Goal: Task Accomplishment & Management: Use online tool/utility

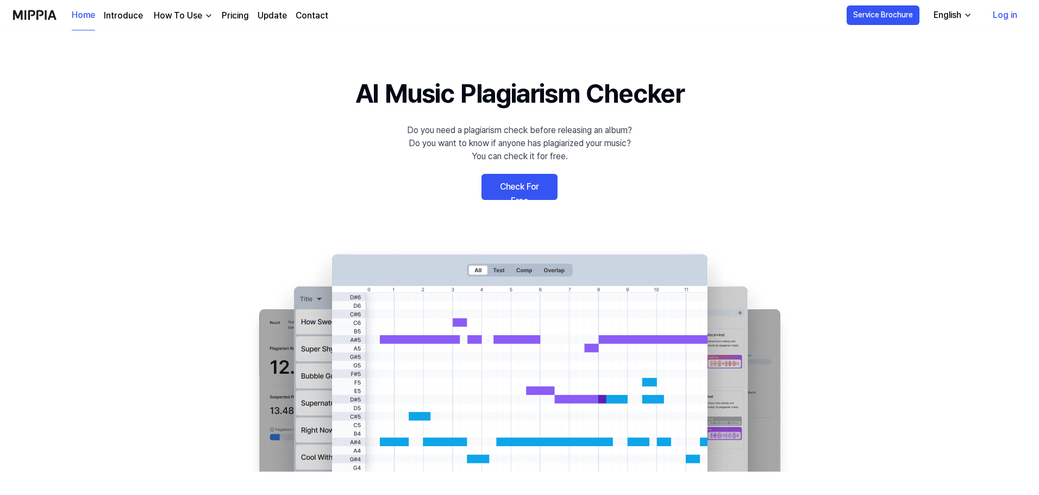
click at [1008, 12] on link "Log in" at bounding box center [1005, 15] width 42 height 30
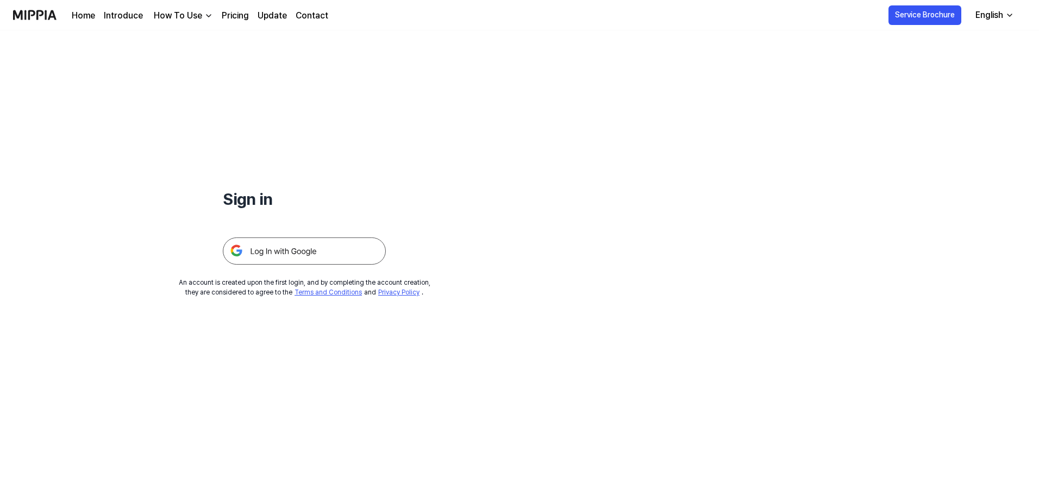
click at [341, 250] on img at bounding box center [304, 250] width 163 height 27
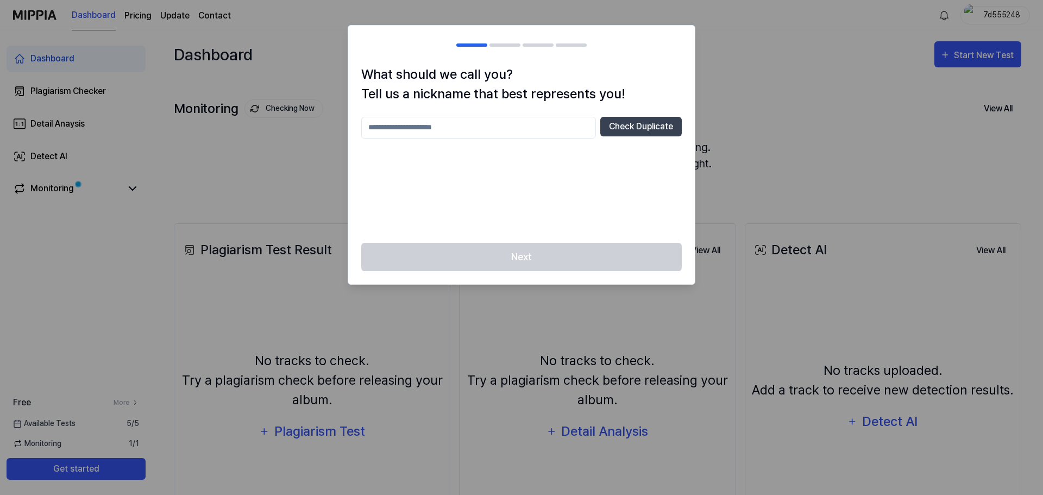
click at [495, 125] on input "text" at bounding box center [478, 128] width 235 height 22
type input "******"
click at [645, 118] on button "Check Duplicate" at bounding box center [640, 127] width 81 height 20
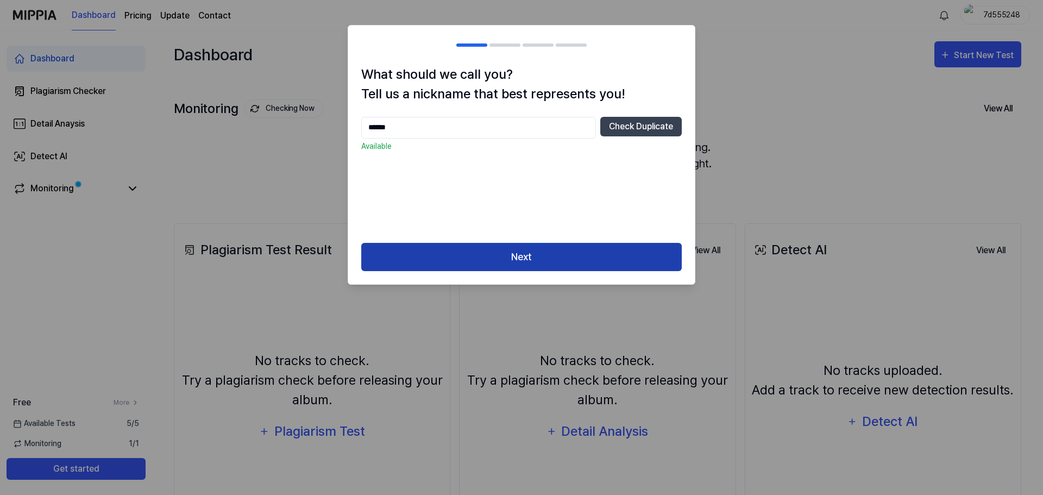
click at [577, 247] on button "Next" at bounding box center [521, 257] width 321 height 29
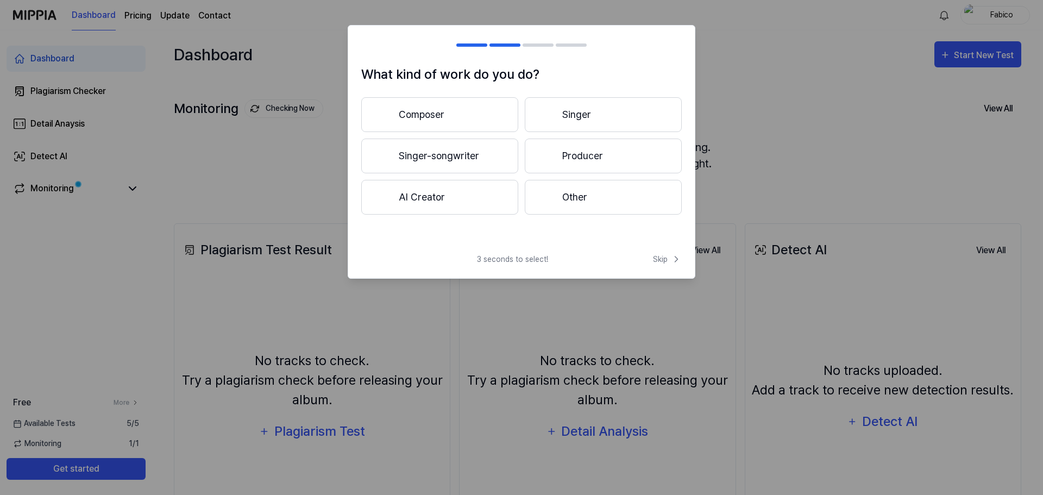
click at [475, 115] on button "Composer" at bounding box center [439, 114] width 157 height 35
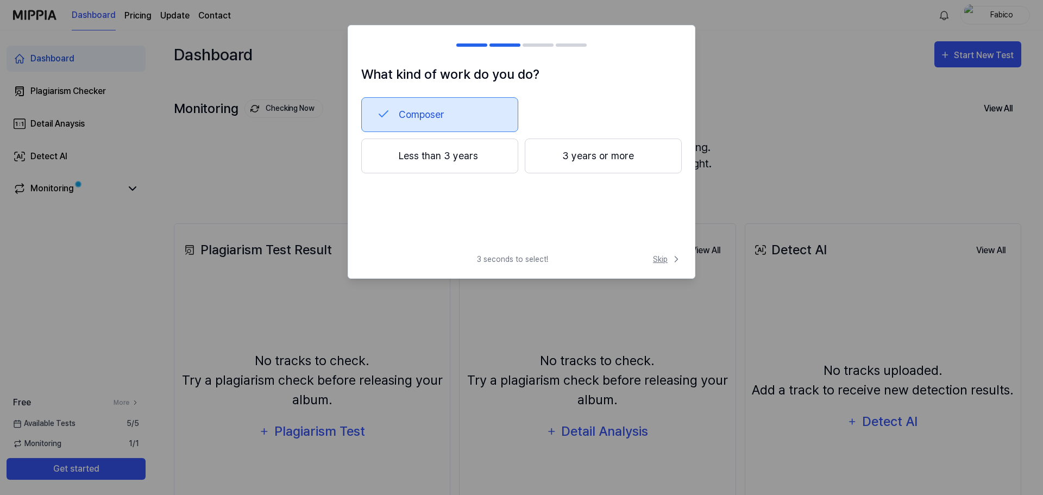
click at [665, 261] on span "Skip" at bounding box center [667, 259] width 29 height 11
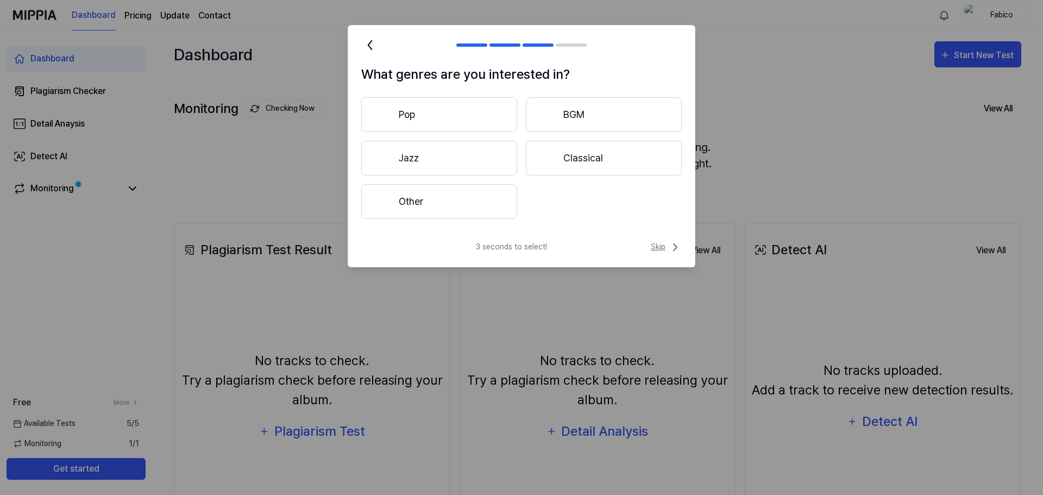
click at [660, 248] on span "Skip" at bounding box center [666, 247] width 31 height 13
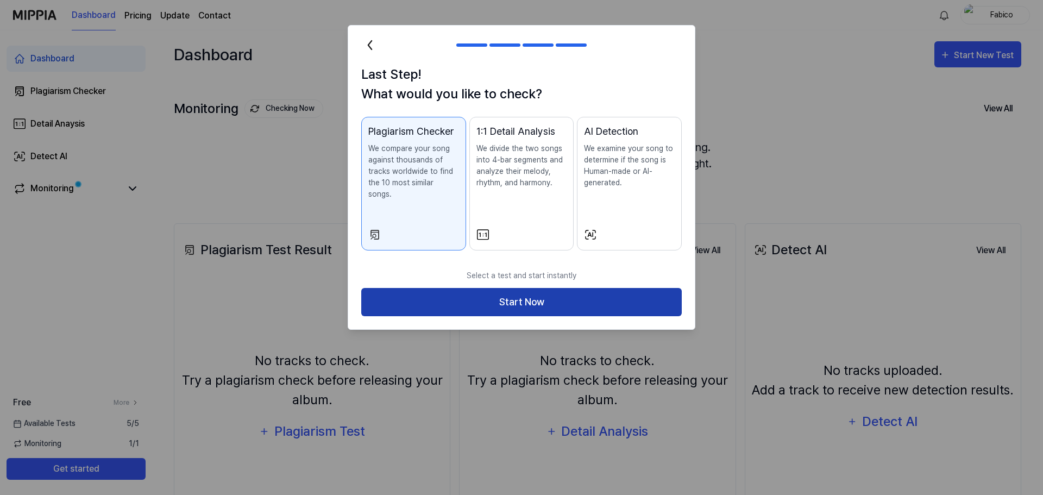
click at [580, 294] on button "Start Now" at bounding box center [521, 302] width 321 height 29
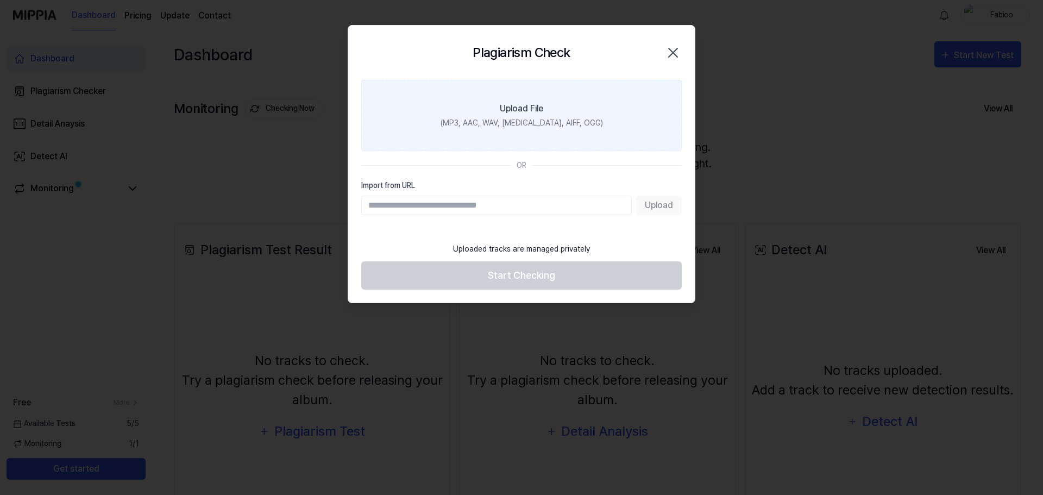
click at [518, 124] on div "(MP3, AAC, WAV, [MEDICAL_DATA], AIFF, OGG)" at bounding box center [522, 122] width 162 height 11
click at [0, 0] on input "Upload File (MP3, AAC, WAV, [MEDICAL_DATA], AIFF, OGG)" at bounding box center [0, 0] width 0 height 0
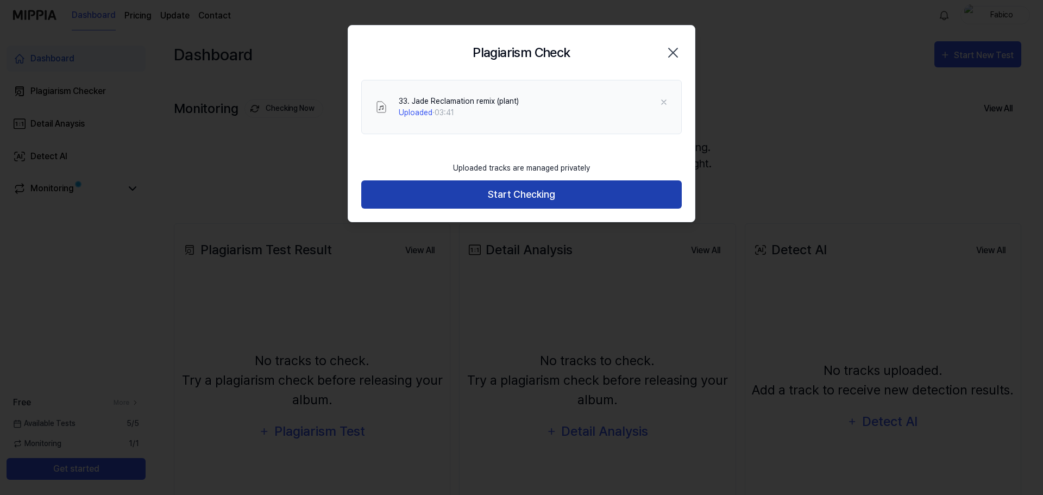
click at [581, 193] on button "Start Checking" at bounding box center [521, 194] width 321 height 29
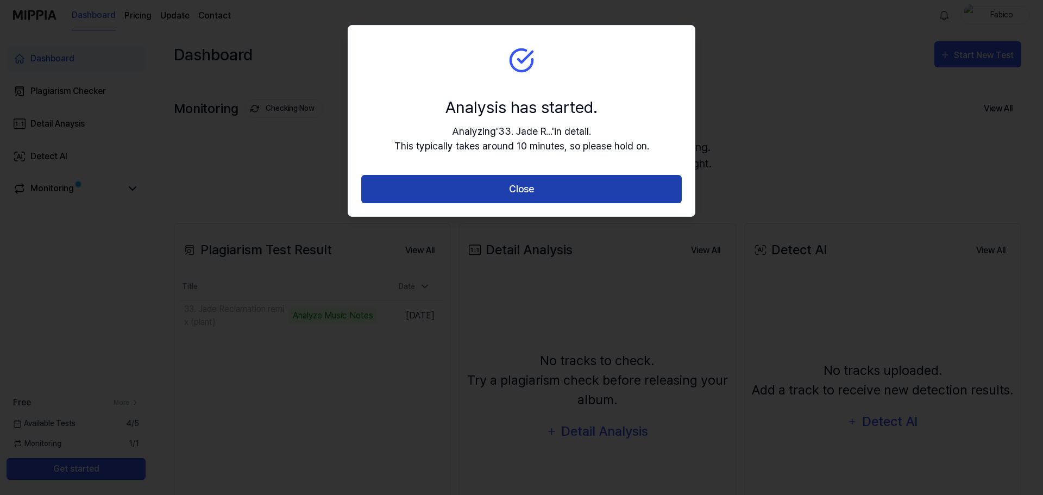
click at [564, 184] on button "Close" at bounding box center [521, 189] width 321 height 29
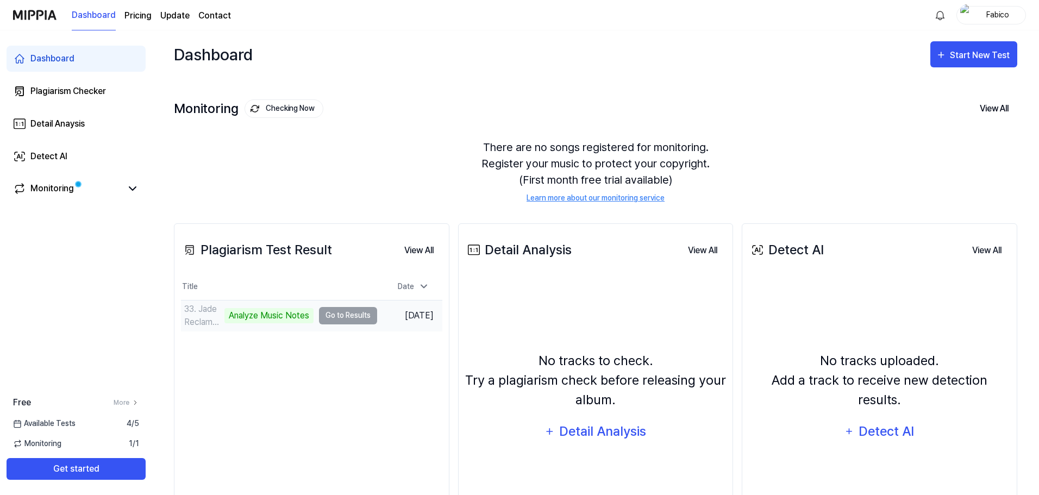
click at [354, 316] on td "33. Jade Reclamation remix (plant) Analyze Music Notes Go to Results" at bounding box center [279, 315] width 196 height 30
click at [360, 316] on td "33. Jade Reclamation remix (plant) Analyze Music Notes Go to Results" at bounding box center [279, 315] width 196 height 30
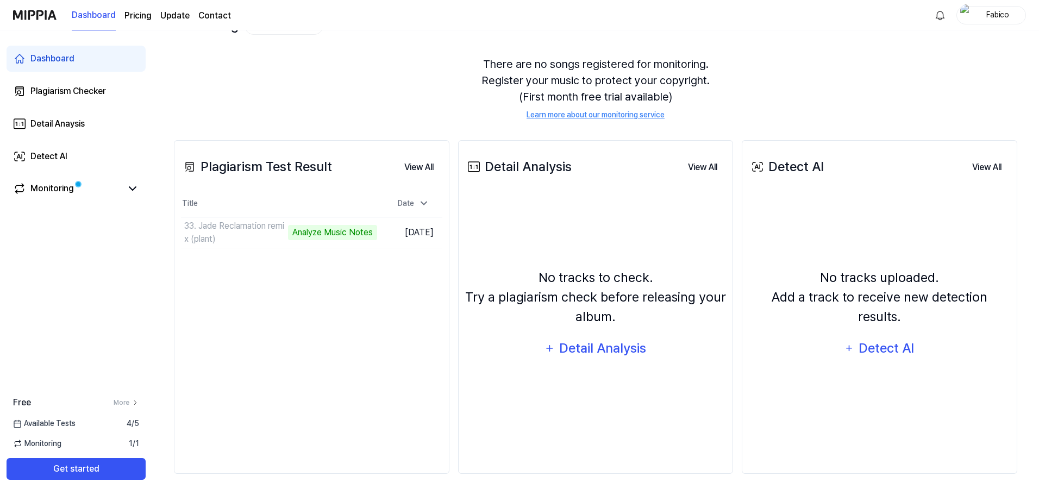
scroll to position [84, 0]
click at [416, 170] on button "View All" at bounding box center [419, 167] width 47 height 22
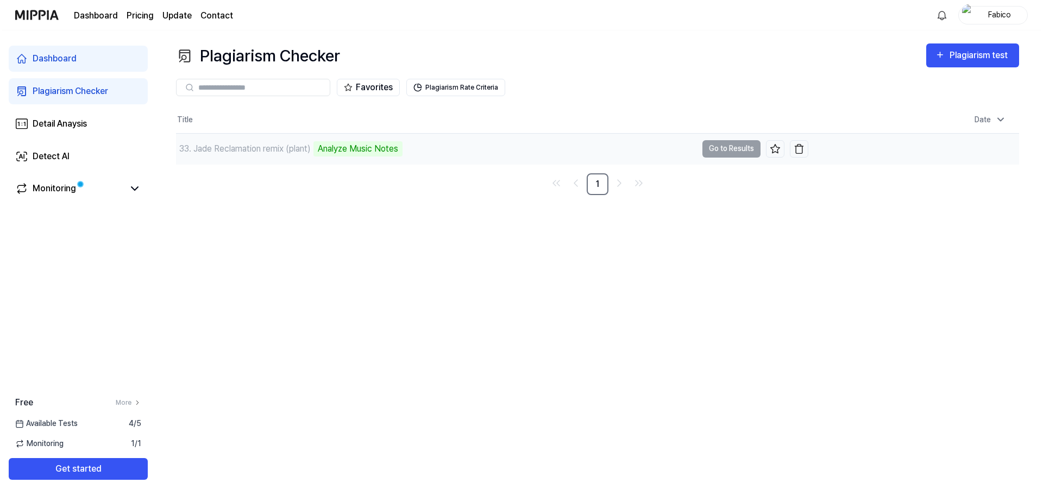
scroll to position [0, 0]
click at [727, 149] on td "33. Jade Reclamation remix (plant) Analyze Music Notes Go to Results" at bounding box center [492, 149] width 636 height 30
click at [280, 152] on div "33. Jade Reclamation remix (plant)" at bounding box center [242, 148] width 131 height 13
click at [50, 191] on div "Monitoring" at bounding box center [51, 188] width 43 height 13
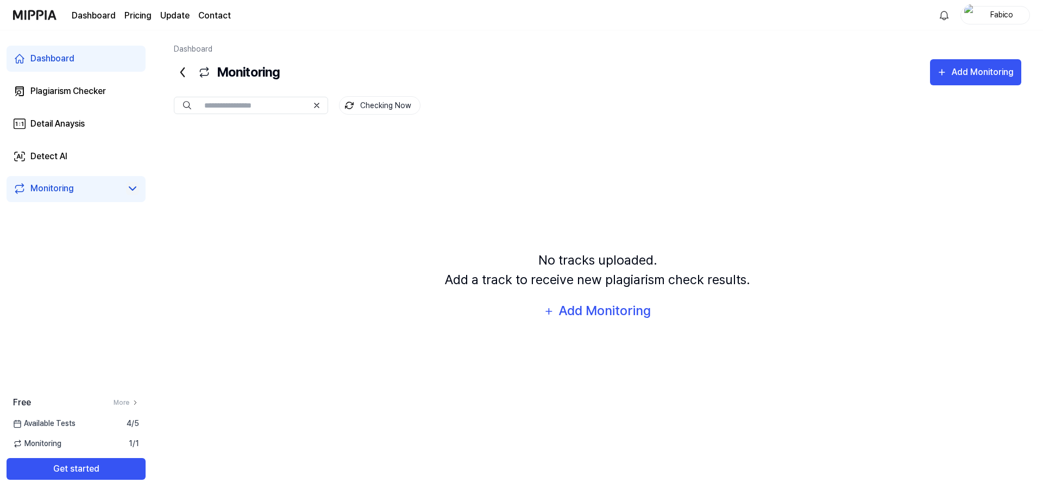
click at [135, 189] on icon at bounding box center [132, 188] width 13 height 13
click at [63, 147] on link "Detect AI" at bounding box center [76, 156] width 139 height 26
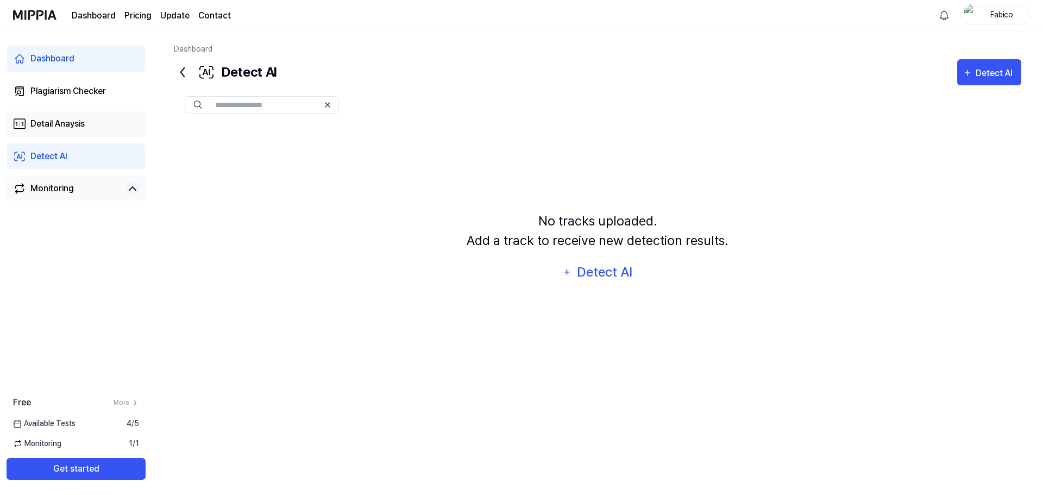
click at [83, 129] on div "Detail Anaysis" at bounding box center [57, 123] width 54 height 13
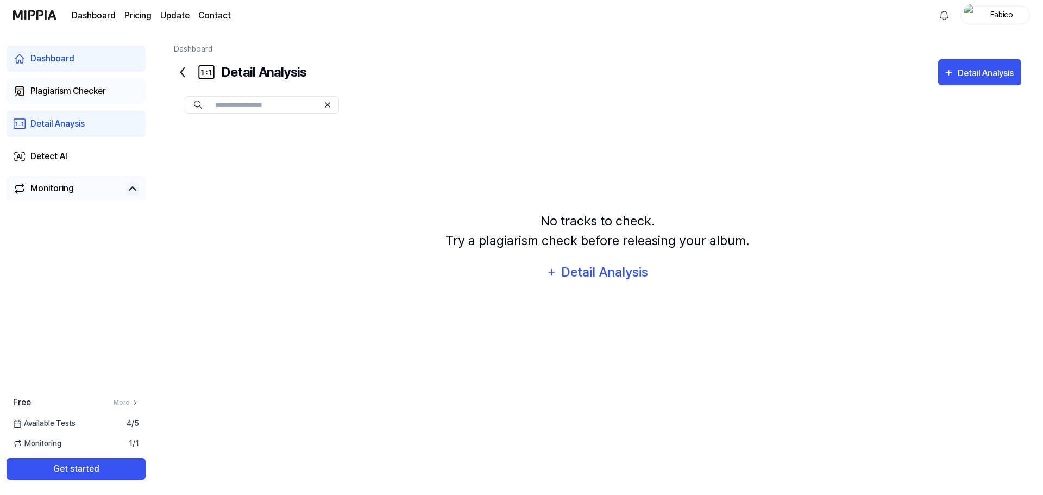
click at [81, 92] on div "Plagiarism Checker" at bounding box center [68, 91] width 76 height 13
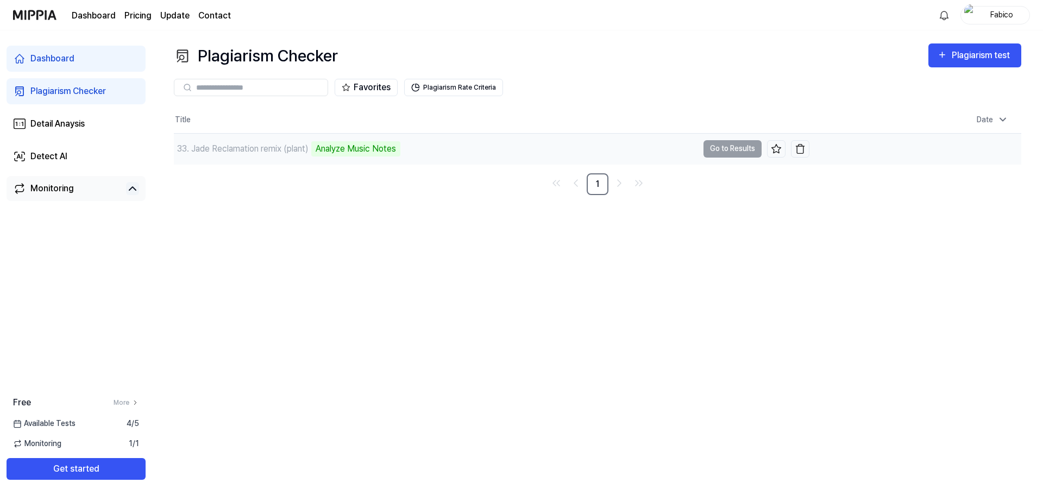
click at [357, 148] on div "Analyze Music Notes" at bounding box center [355, 148] width 89 height 15
click at [717, 146] on td "33. Jade Reclamation remix (plant) Analyze Music Notes Go to Results" at bounding box center [492, 149] width 636 height 30
click at [738, 145] on td "33. Jade Reclamation remix (plant) Analyze Music Notes Go to Results" at bounding box center [492, 149] width 636 height 30
click at [361, 146] on div "Analyze Music Notes" at bounding box center [355, 148] width 89 height 15
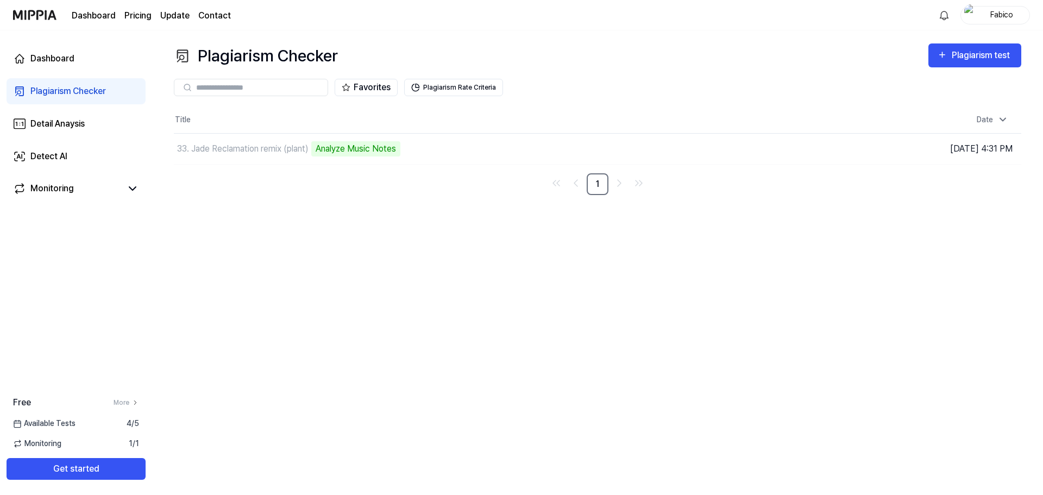
click at [68, 424] on span "Available Tests" at bounding box center [44, 423] width 62 height 11
click at [59, 450] on div "Free More Available Tests 4 / 5 Monitoring 1 / 1 Get started" at bounding box center [76, 438] width 152 height 84
click at [82, 466] on button "Get started" at bounding box center [76, 469] width 139 height 22
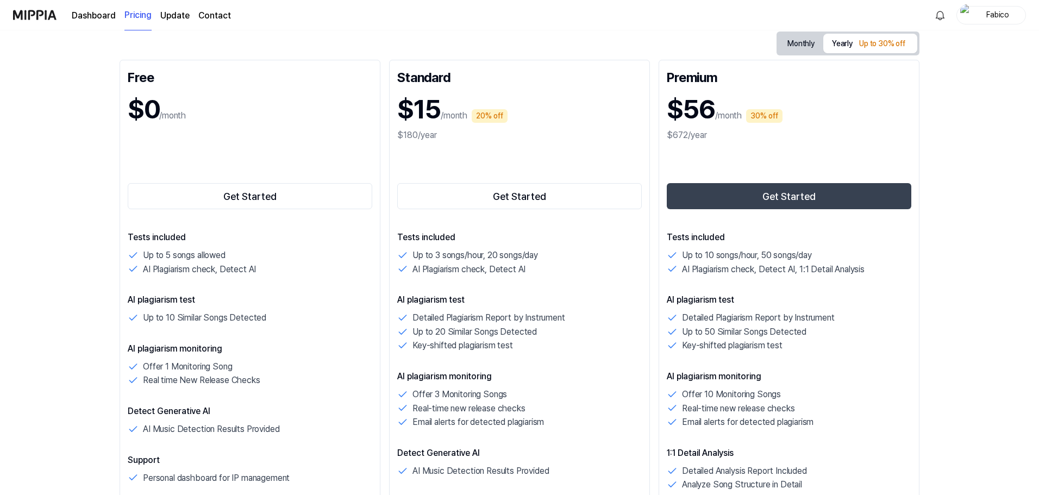
scroll to position [163, 0]
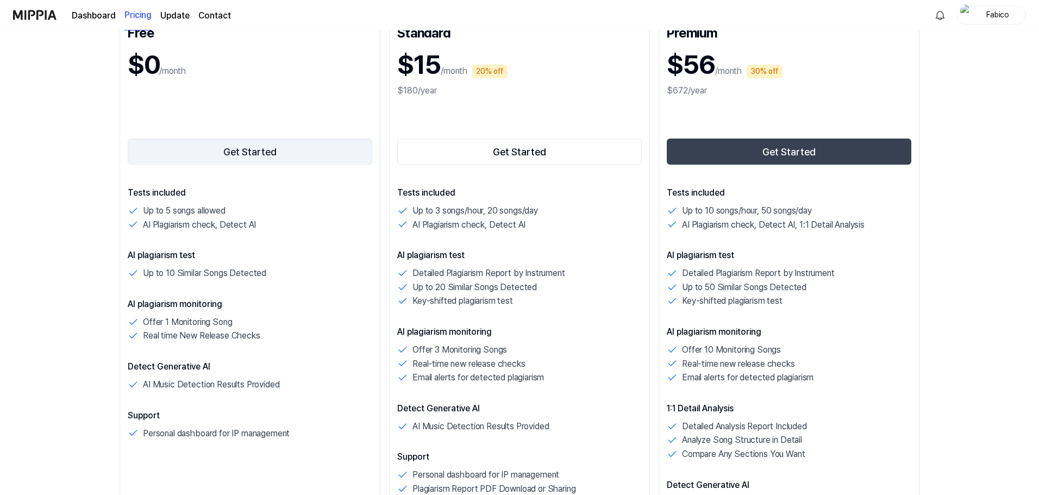
click at [278, 156] on button "Get Started" at bounding box center [250, 152] width 244 height 26
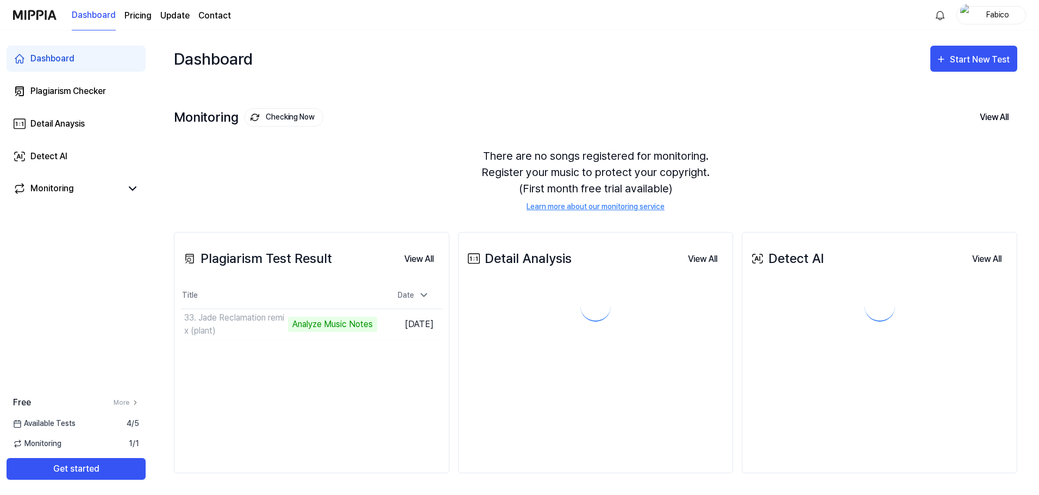
scroll to position [0, 0]
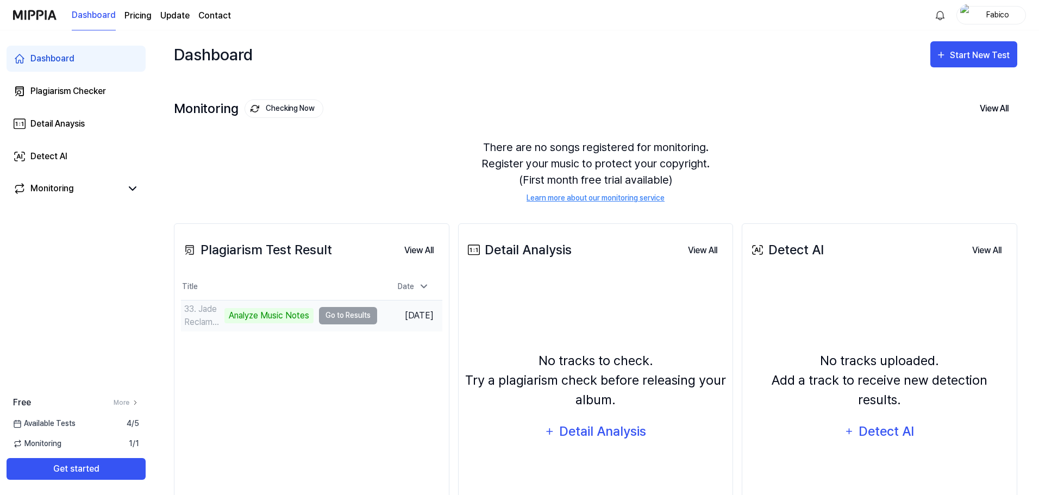
click at [290, 315] on div "Analyze Music Notes" at bounding box center [268, 315] width 89 height 15
click at [346, 315] on td "33. Jade Reclamation remix (plant) Analyze Music Notes Go to Results" at bounding box center [279, 315] width 196 height 30
drag, startPoint x: 242, startPoint y: 315, endPoint x: 336, endPoint y: 248, distance: 115.3
click at [288, 315] on div "Analyze Music Notes" at bounding box center [332, 315] width 89 height 15
click at [337, 318] on td "33. Jade Reclamation remix (plant) Analyze Music Notes Go to Results" at bounding box center [279, 315] width 196 height 30
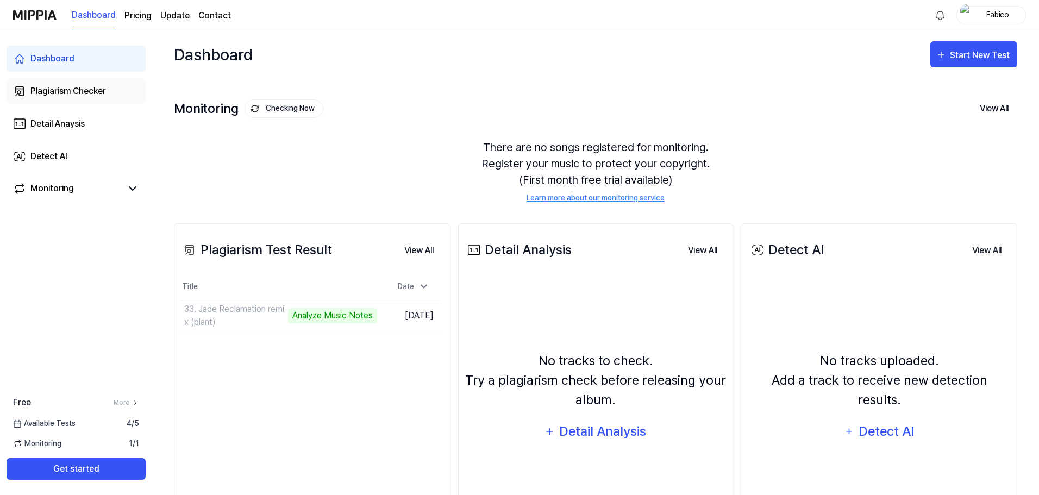
click at [61, 92] on div "Plagiarism Checker" at bounding box center [68, 91] width 76 height 13
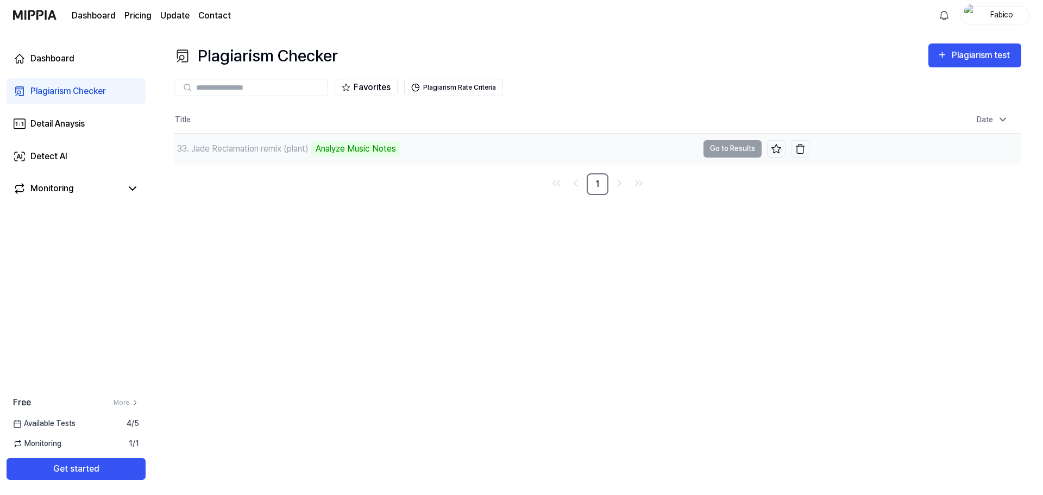
click at [391, 149] on div "Analyze Music Notes" at bounding box center [355, 148] width 89 height 15
click at [719, 148] on td "33. Jade Reclamation remix (plant) Analyze Music Notes Go to Results" at bounding box center [492, 149] width 636 height 30
click at [64, 127] on div "Detail Anaysis" at bounding box center [57, 123] width 54 height 13
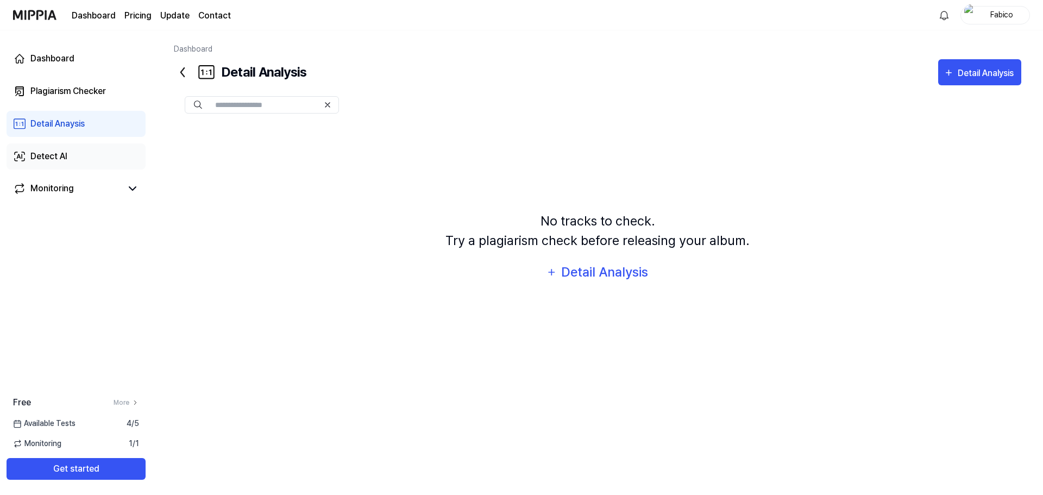
click at [52, 154] on div "Detect AI" at bounding box center [48, 156] width 37 height 13
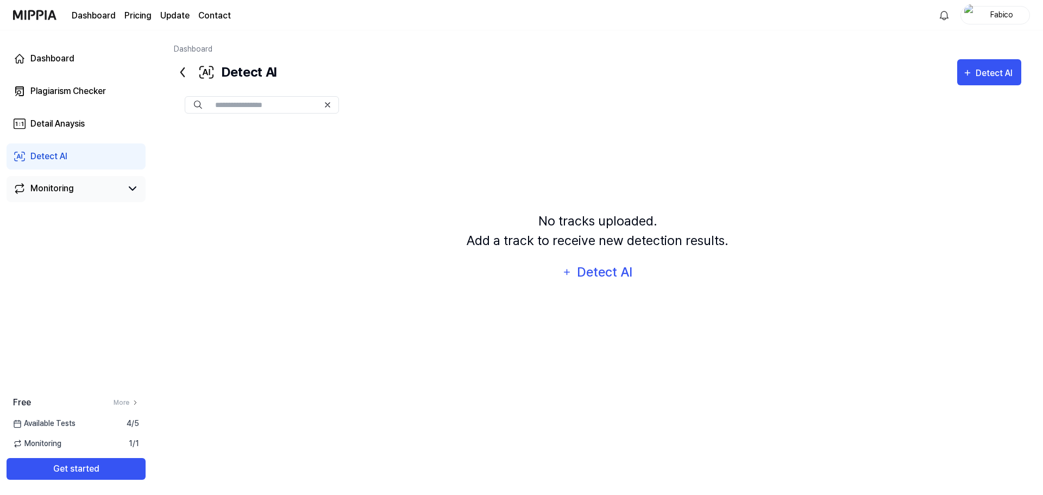
click at [62, 195] on div "Monitoring" at bounding box center [51, 188] width 43 height 13
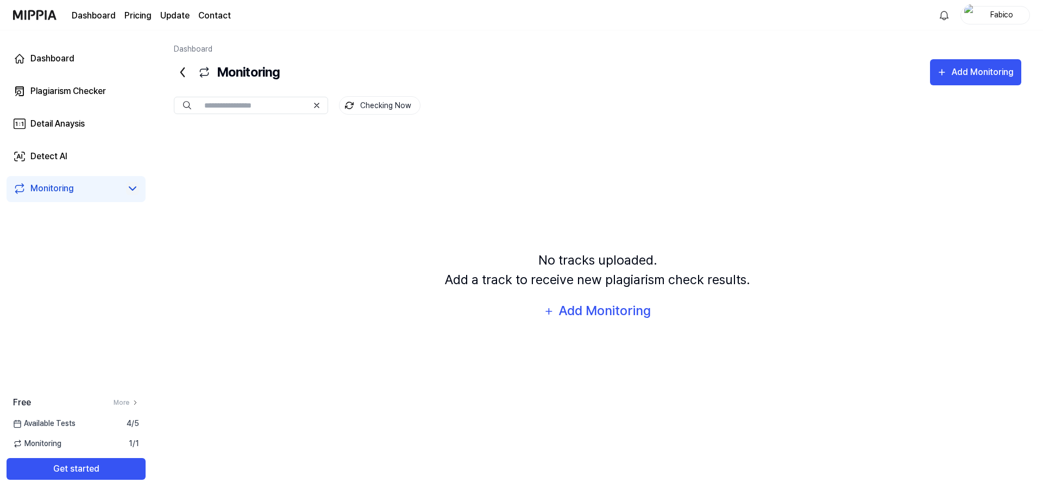
click at [134, 187] on icon at bounding box center [132, 188] width 13 height 13
click at [57, 54] on div "Dashboard" at bounding box center [52, 58] width 44 height 13
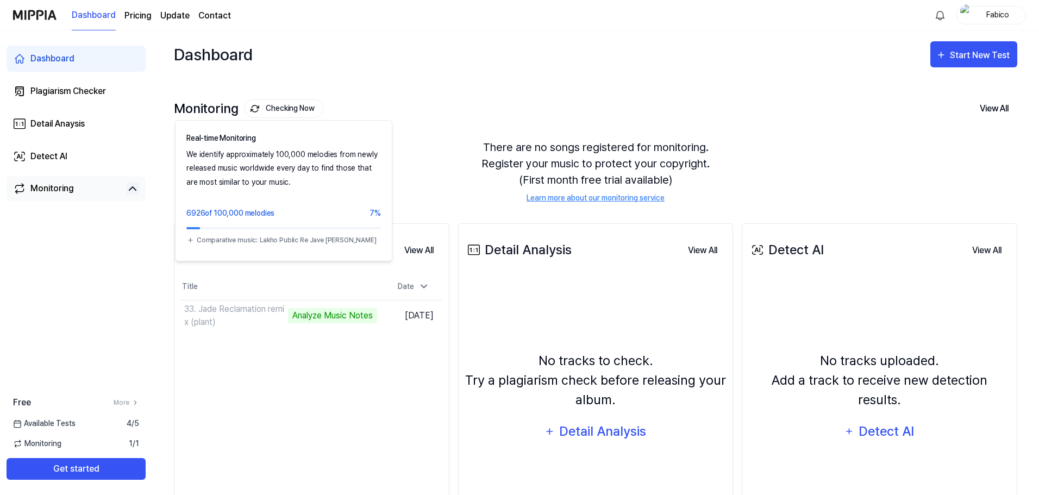
click at [287, 111] on button "Checking Now" at bounding box center [283, 108] width 79 height 18
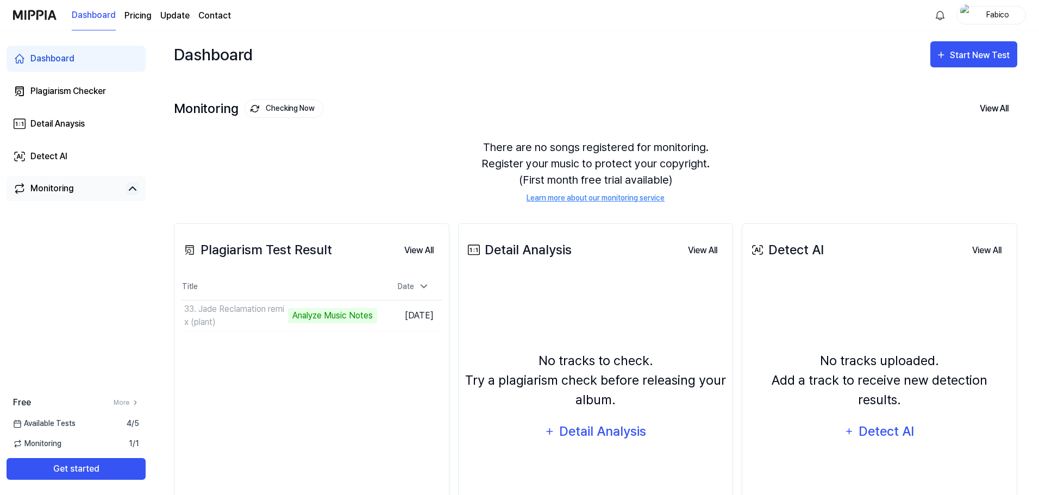
click at [307, 105] on button "Checking Now" at bounding box center [283, 108] width 79 height 18
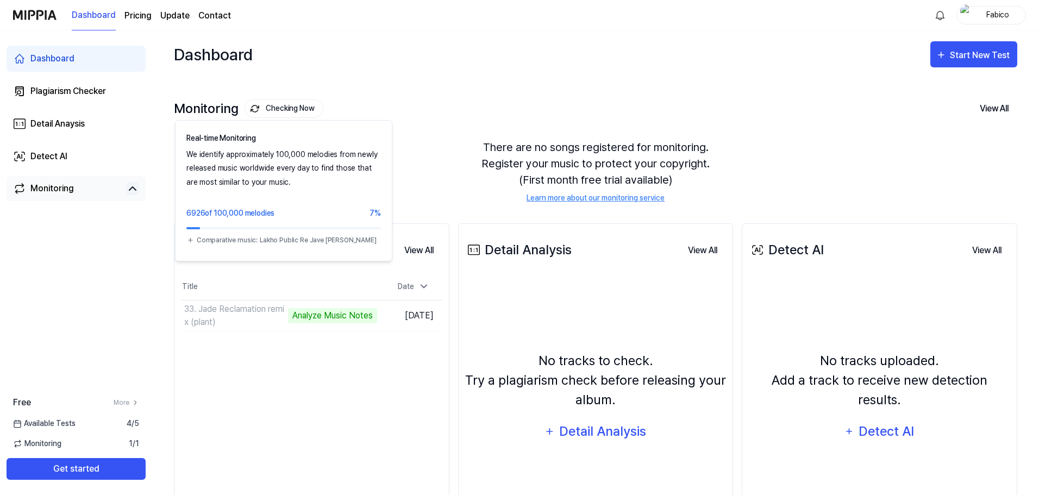
click at [292, 107] on button "Checking Now" at bounding box center [283, 108] width 79 height 18
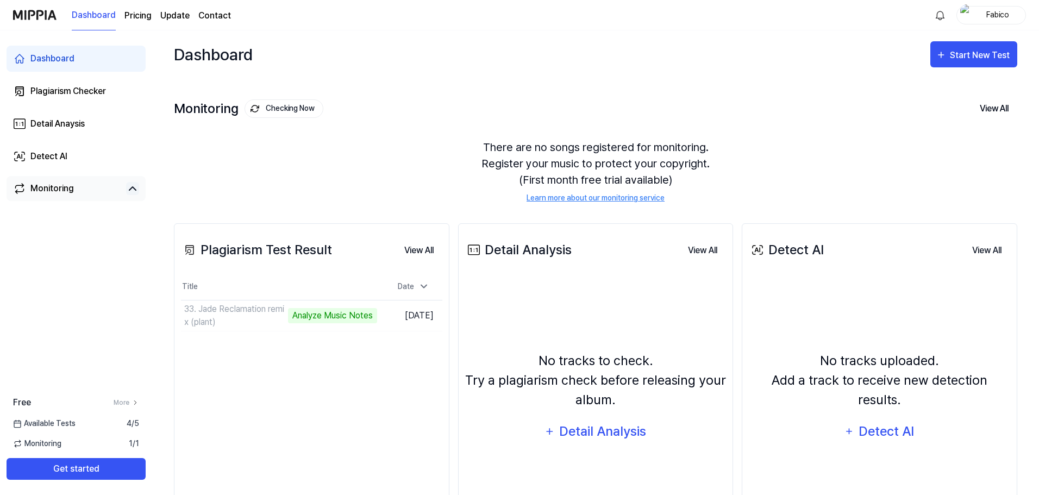
click at [292, 107] on button "Checking Now" at bounding box center [283, 108] width 79 height 18
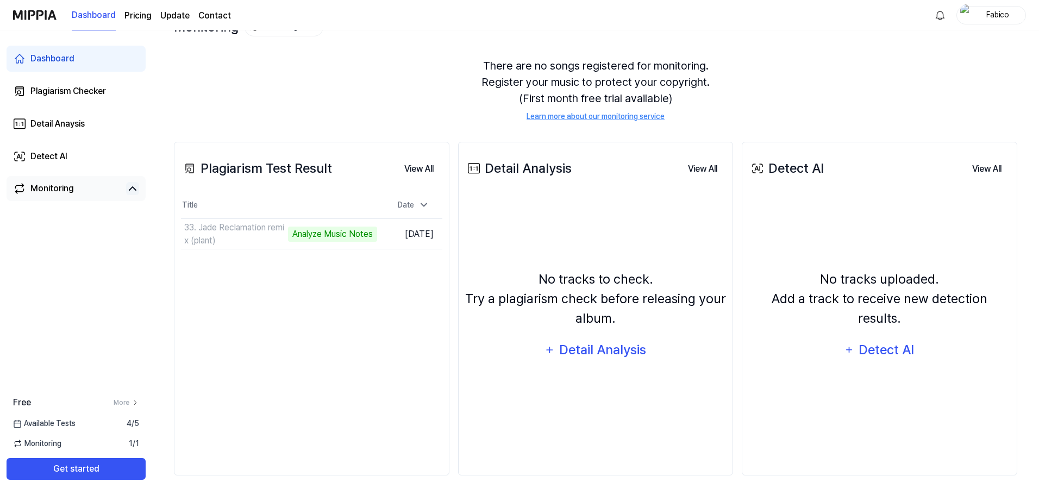
scroll to position [84, 0]
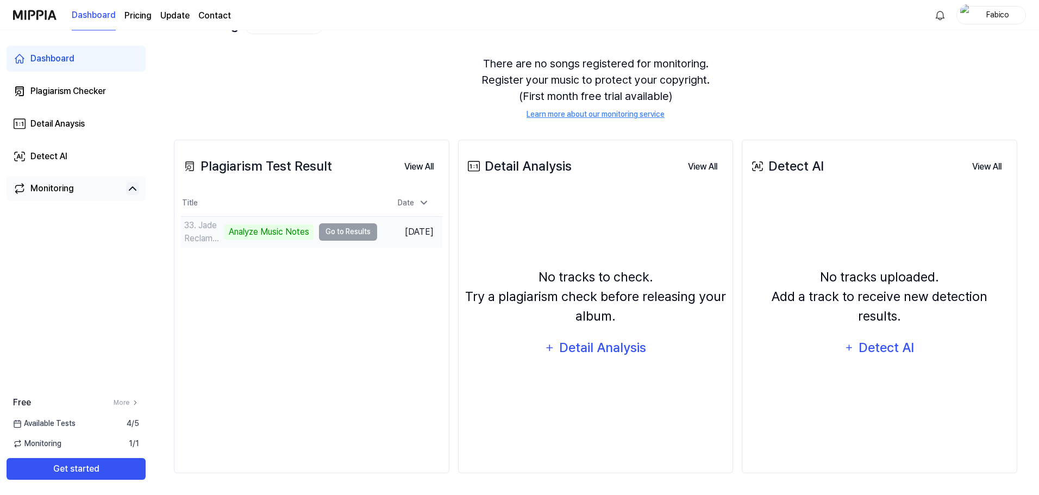
click at [348, 229] on td "33. Jade Reclamation remix (plant) Analyze Music Notes Go to Results" at bounding box center [279, 232] width 196 height 30
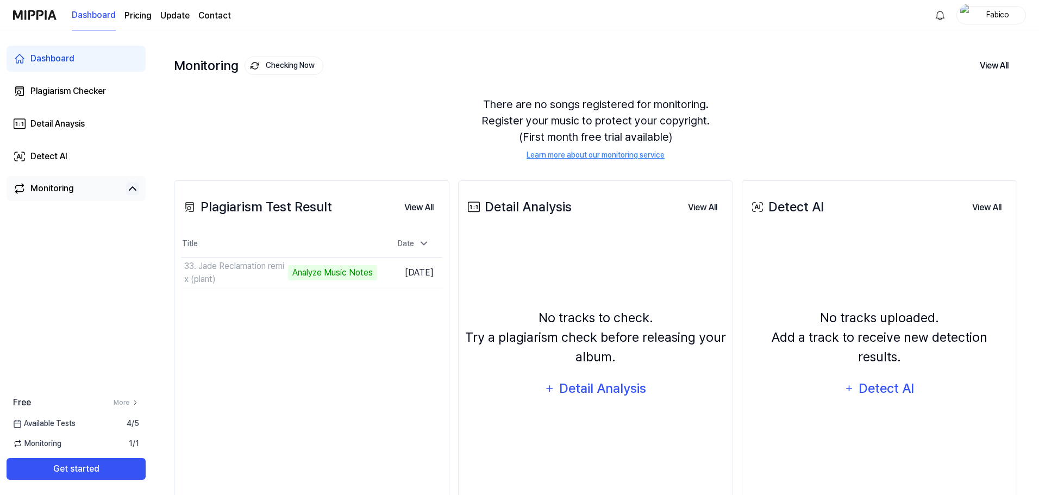
scroll to position [0, 0]
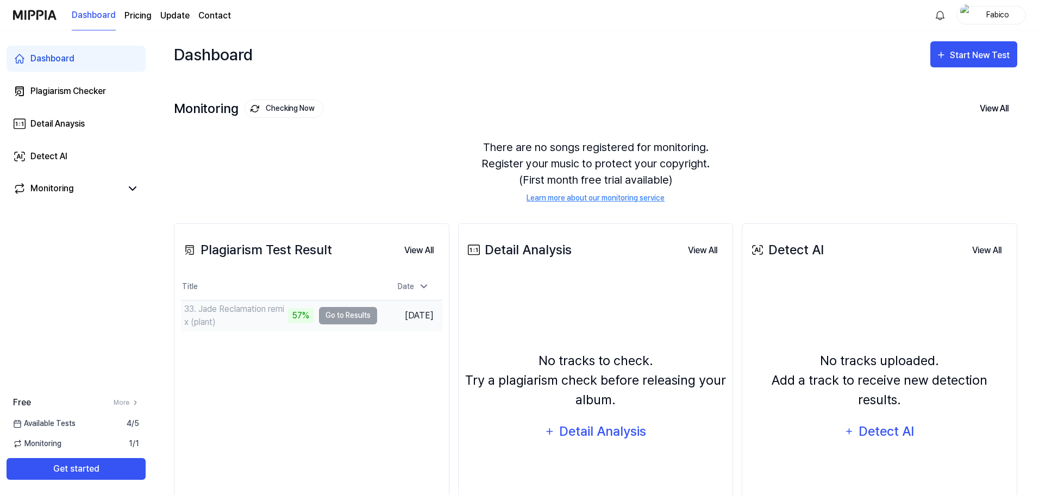
click at [356, 313] on td "33. Jade Reclamation remix (plant) 57% Go to Results" at bounding box center [279, 315] width 196 height 30
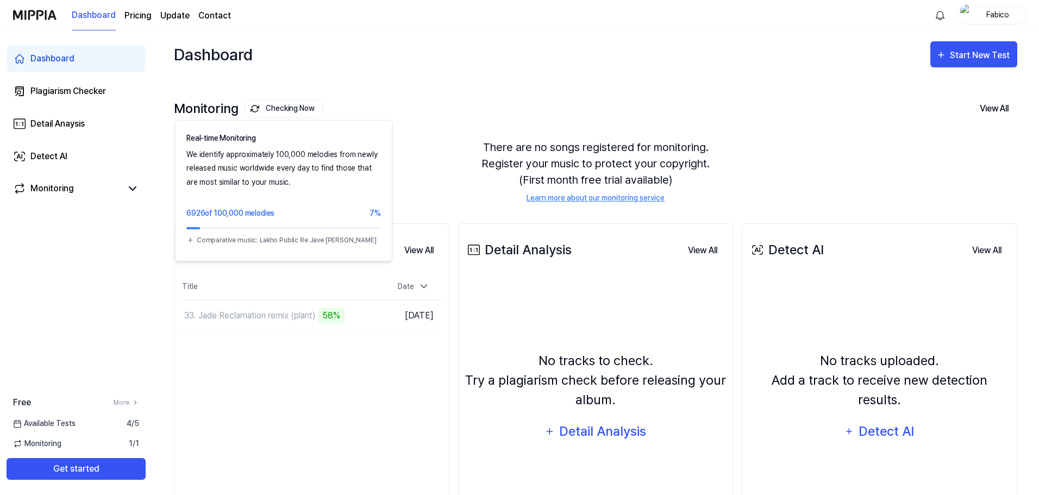
click at [310, 109] on button "Checking Now" at bounding box center [283, 108] width 79 height 18
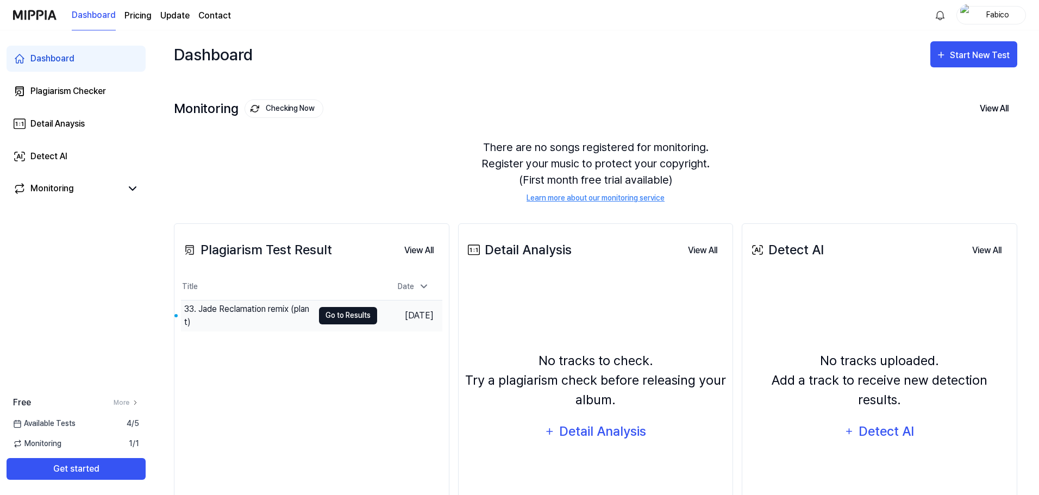
click at [353, 317] on button "Go to Results" at bounding box center [348, 315] width 58 height 17
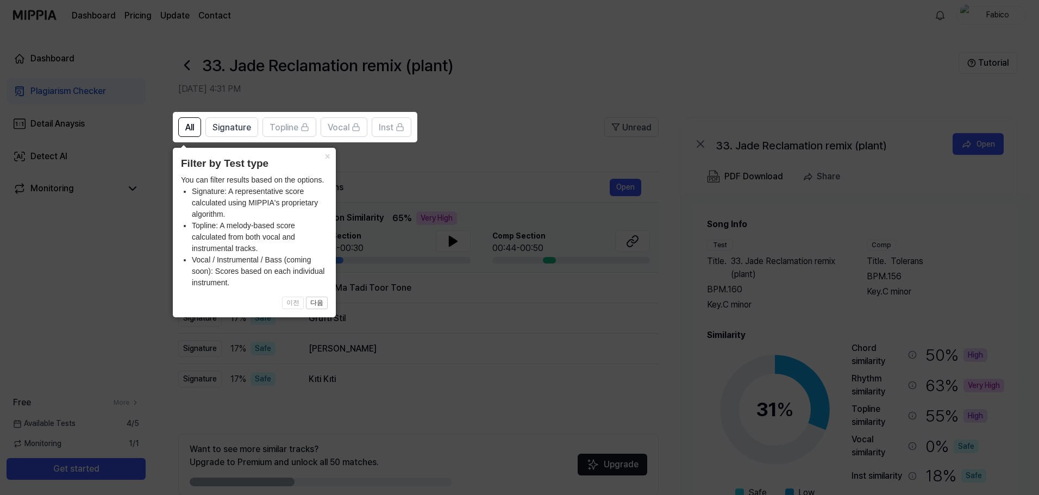
click at [473, 150] on icon at bounding box center [521, 247] width 1043 height 495
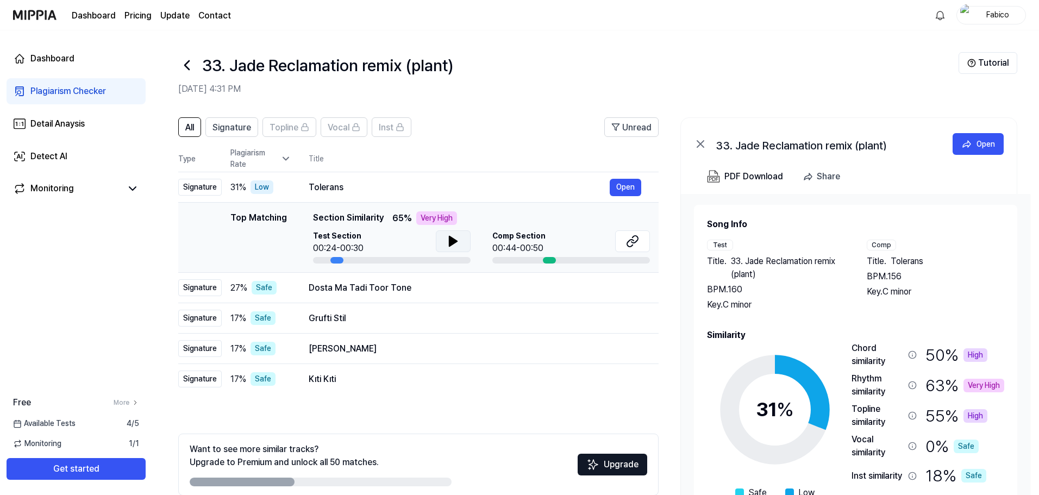
click at [463, 239] on button at bounding box center [453, 241] width 35 height 22
click at [630, 186] on button "Open" at bounding box center [626, 187] width 32 height 17
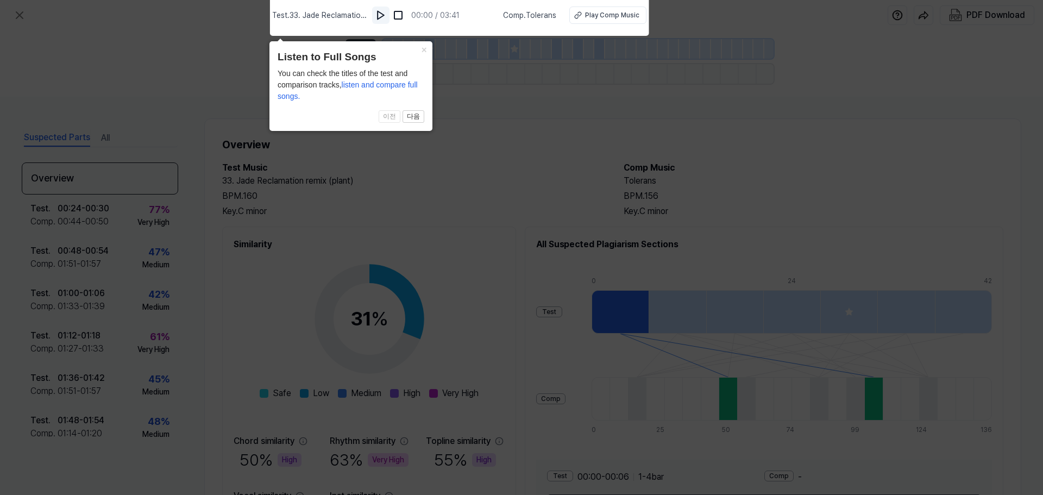
click at [381, 15] on img at bounding box center [380, 15] width 11 height 11
click at [506, 183] on icon at bounding box center [521, 245] width 1043 height 500
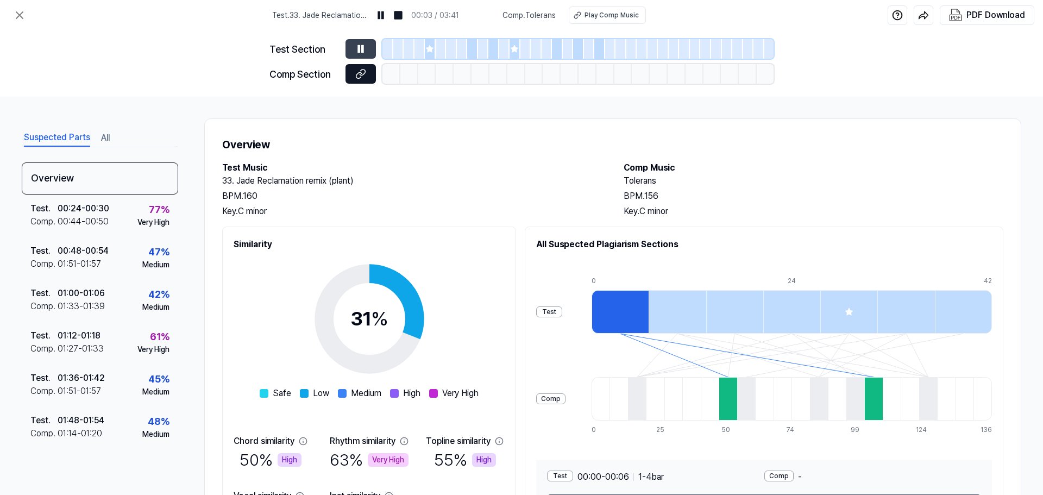
click at [355, 70] on button at bounding box center [361, 74] width 30 height 20
click at [365, 48] on icon at bounding box center [360, 48] width 11 height 11
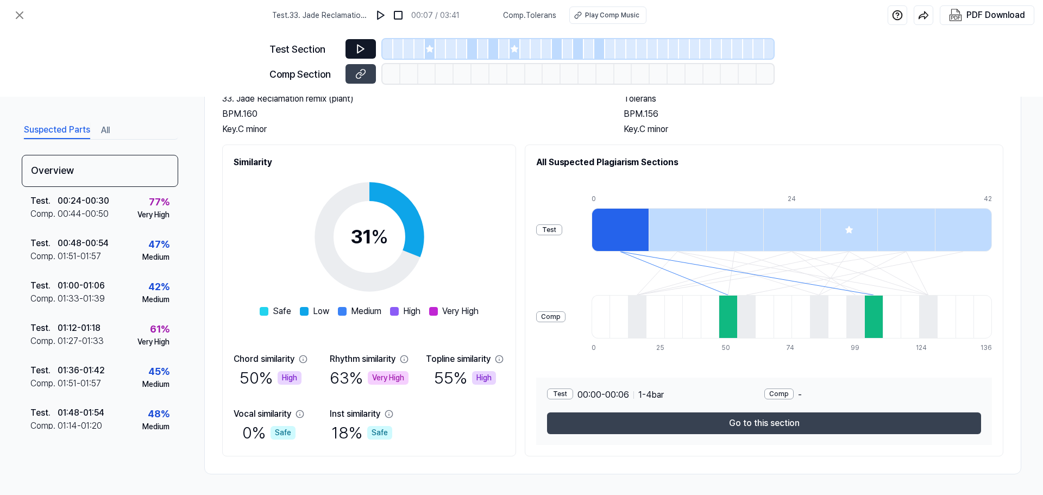
scroll to position [83, 0]
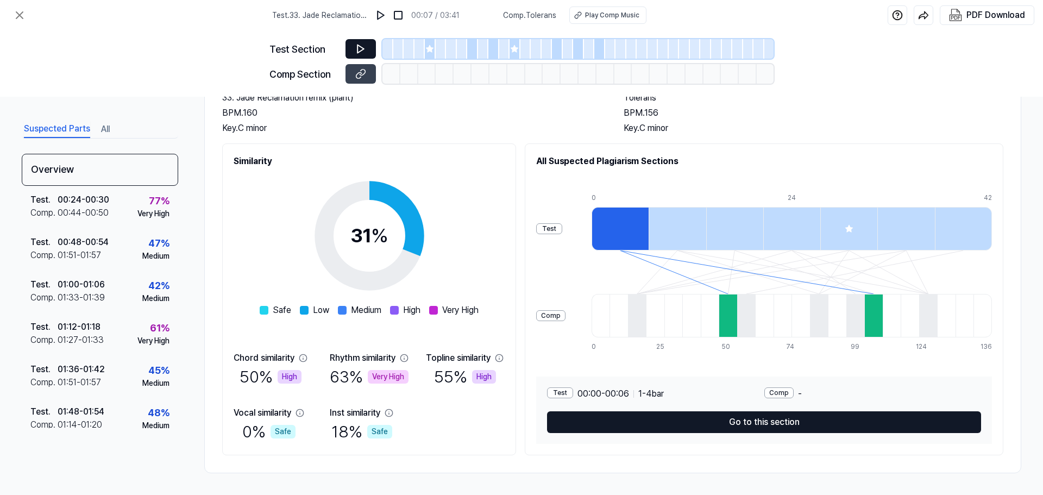
click at [749, 424] on button "Go to this section" at bounding box center [764, 422] width 434 height 22
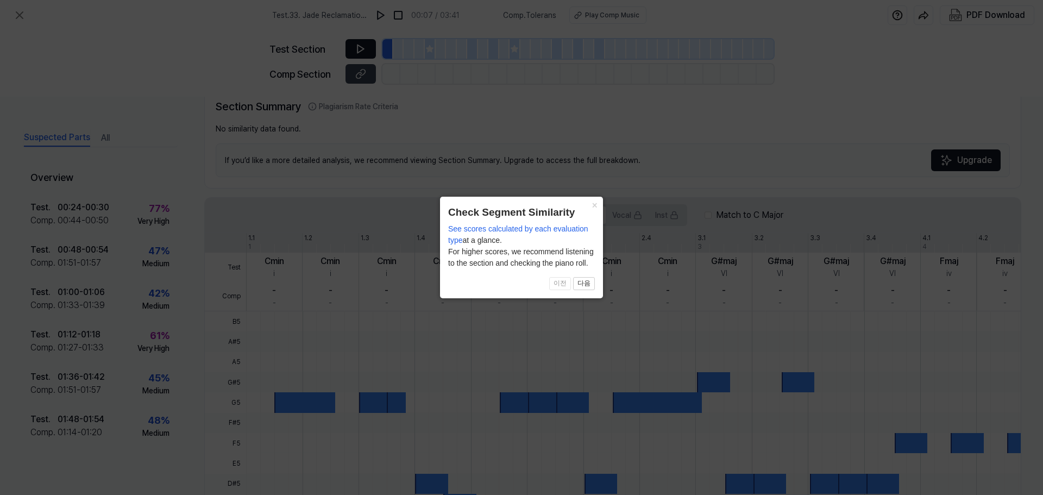
scroll to position [226, 0]
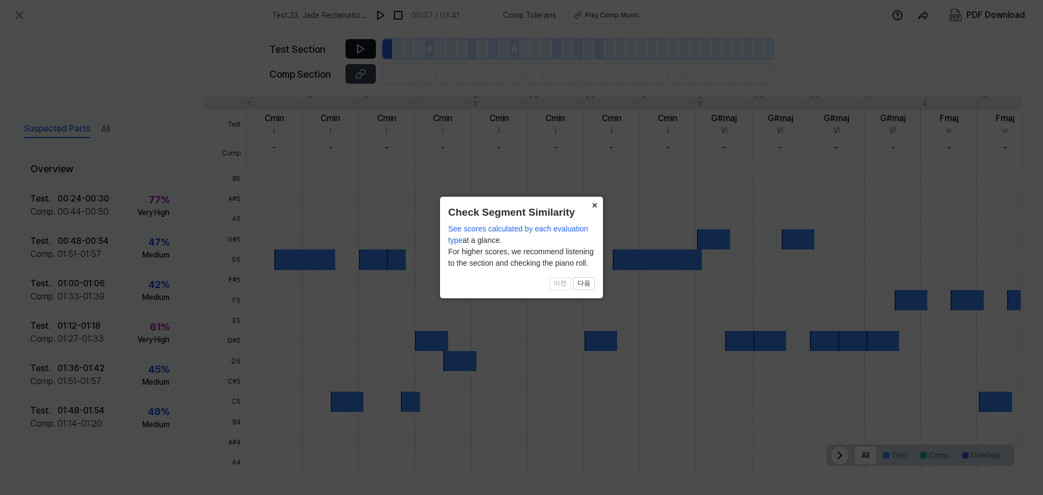
click at [592, 203] on button "×" at bounding box center [594, 204] width 17 height 15
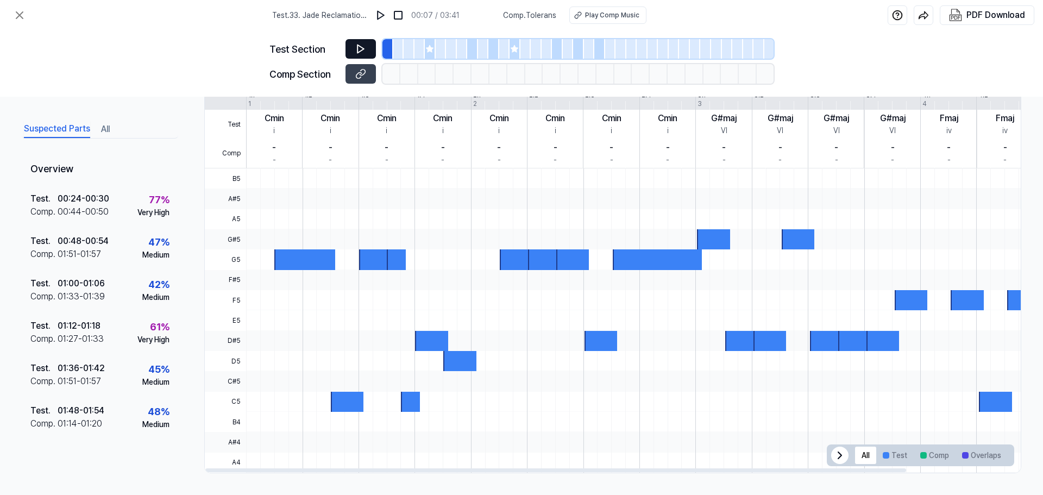
click at [358, 49] on icon at bounding box center [360, 49] width 7 height 8
click at [434, 51] on div at bounding box center [430, 49] width 11 height 20
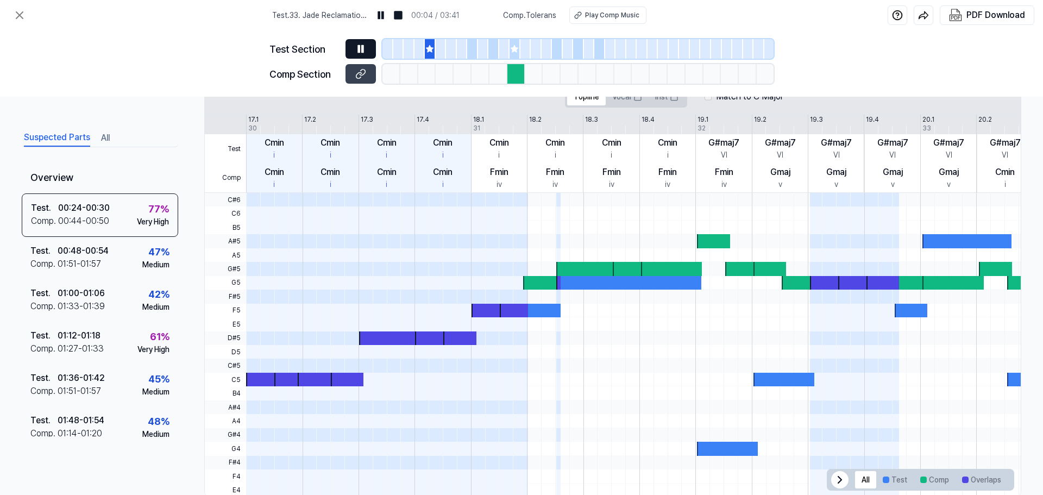
scroll to position [250, 0]
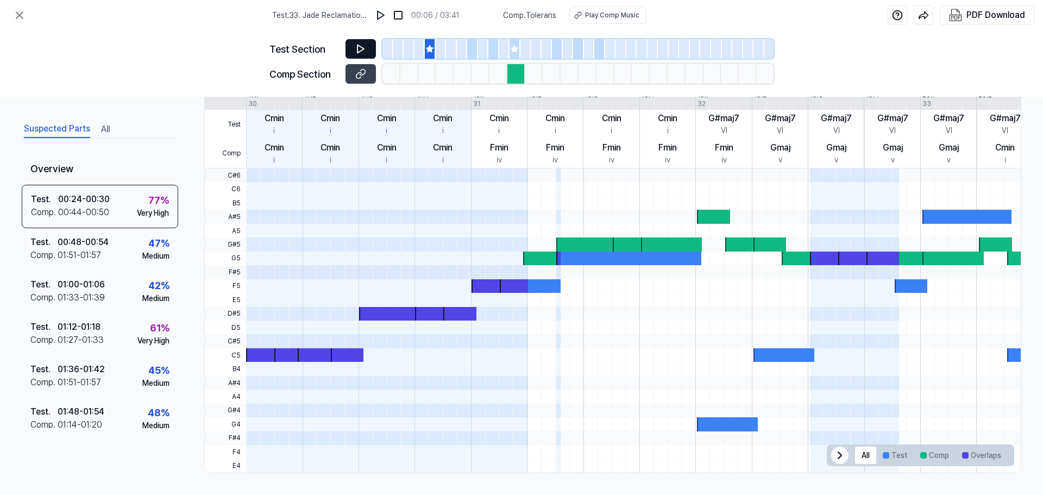
click at [518, 48] on icon at bounding box center [514, 48] width 7 height 7
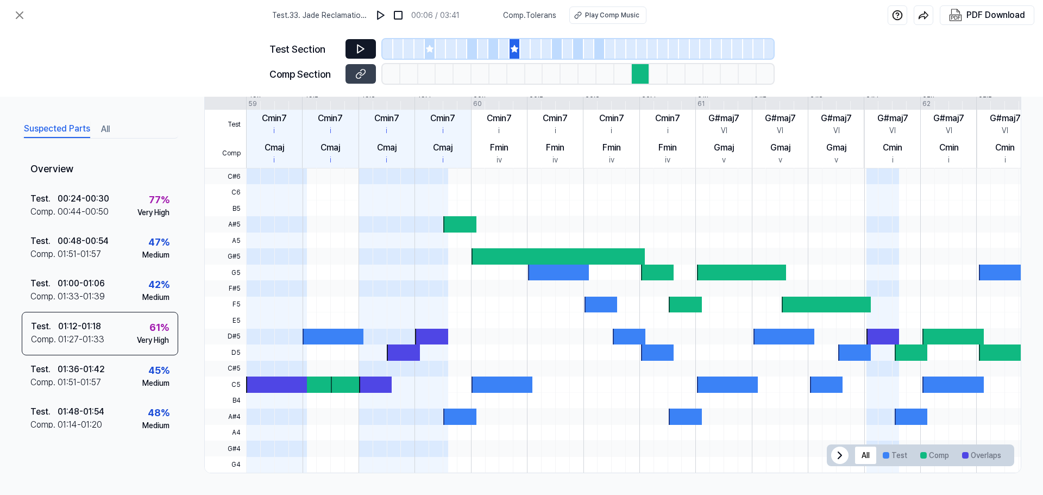
click at [357, 45] on icon at bounding box center [360, 48] width 11 height 11
click at [364, 44] on icon at bounding box center [360, 48] width 11 height 11
click at [115, 199] on div "Test . 00:24 - 00:30 Comp . 00:44 - 00:50 77 % Very High" at bounding box center [100, 206] width 156 height 42
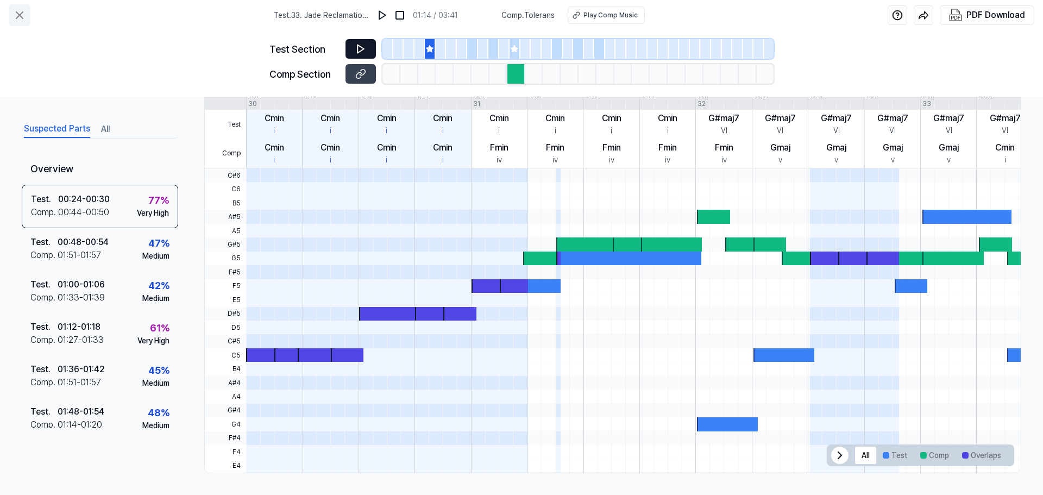
click at [15, 11] on icon at bounding box center [19, 15] width 13 height 13
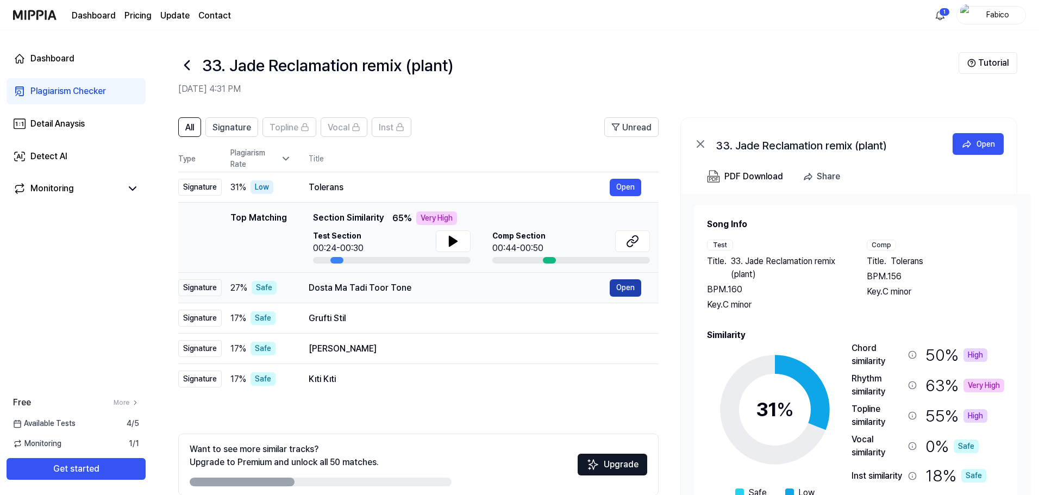
click at [629, 286] on button "Open" at bounding box center [626, 287] width 32 height 17
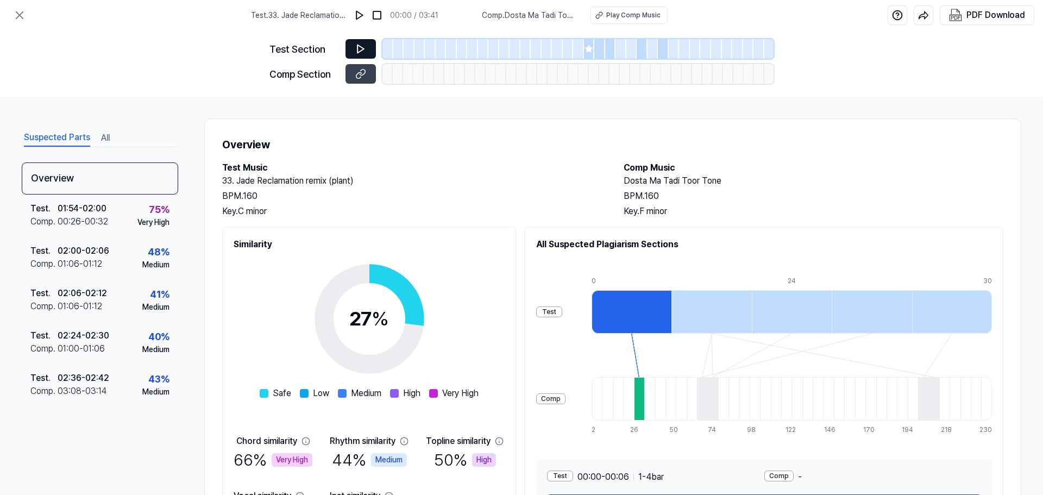
click at [363, 43] on icon at bounding box center [360, 48] width 11 height 11
click at [356, 46] on icon at bounding box center [360, 48] width 11 height 11
click at [589, 47] on icon at bounding box center [588, 48] width 7 height 7
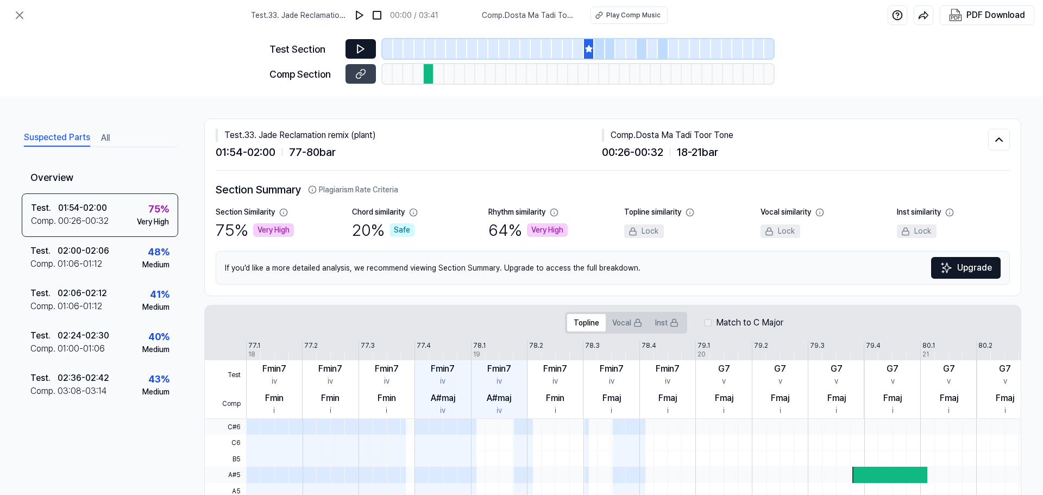
click at [371, 47] on button at bounding box center [361, 49] width 30 height 20
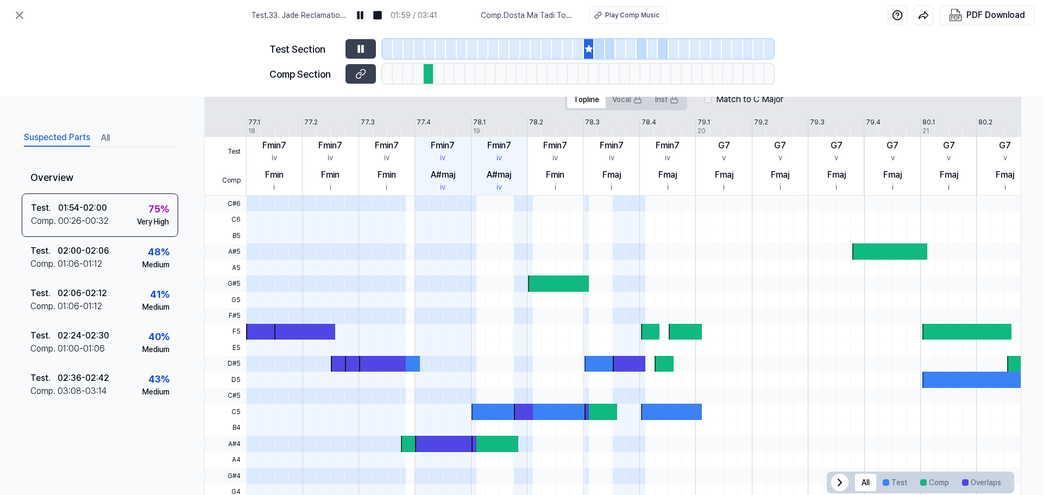
scroll to position [250, 0]
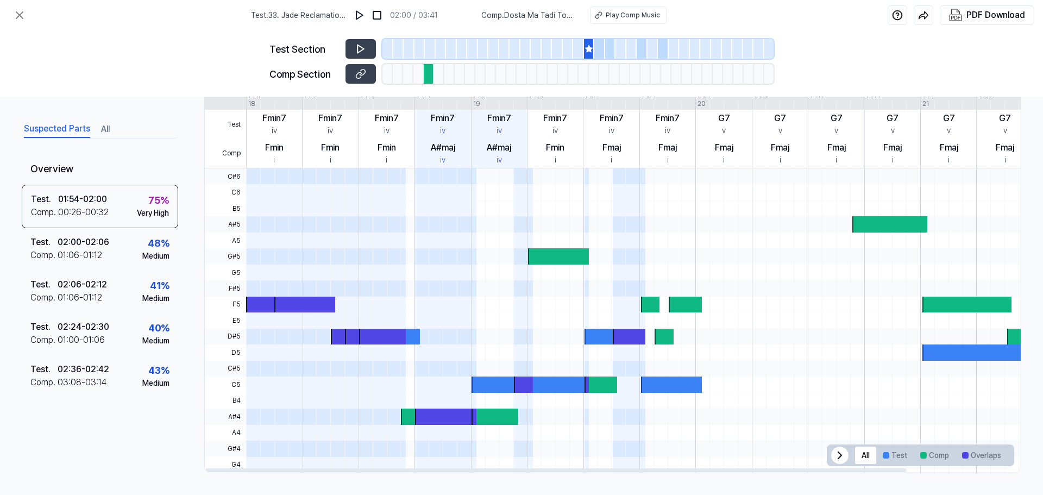
click at [431, 73] on div at bounding box center [429, 74] width 10 height 20
click at [428, 51] on div at bounding box center [430, 49] width 11 height 20
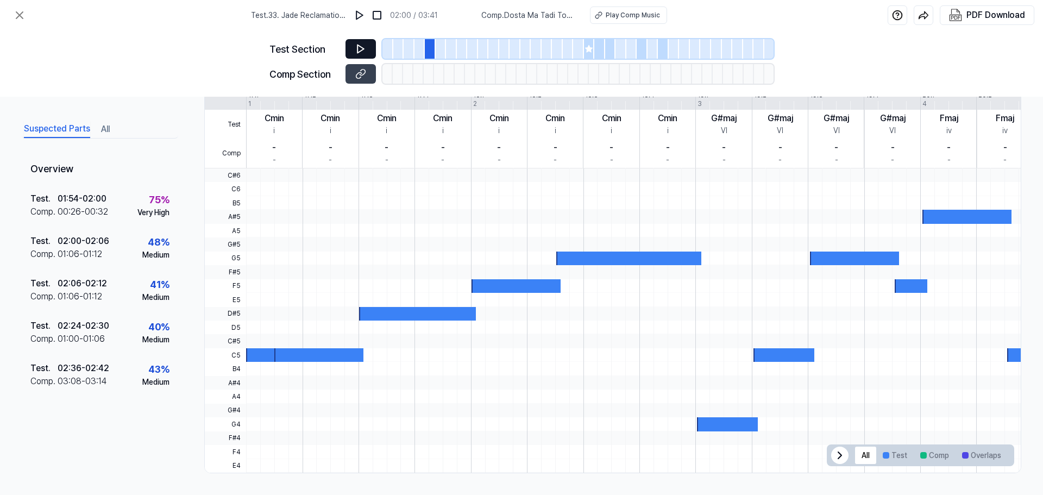
click at [362, 48] on icon at bounding box center [360, 49] width 7 height 8
click at [589, 45] on icon at bounding box center [589, 49] width 9 height 9
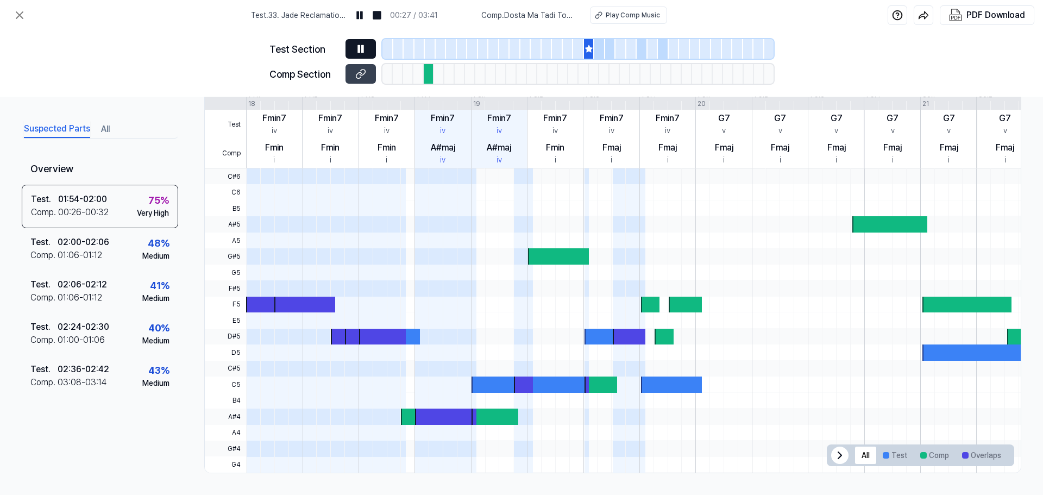
click at [357, 48] on icon at bounding box center [360, 48] width 11 height 11
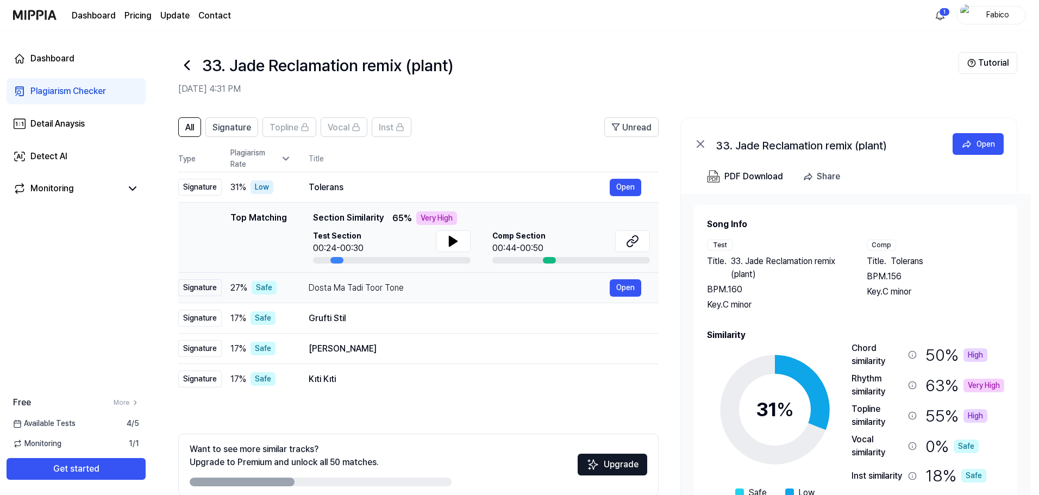
click at [574, 285] on div "Dosta Ma Tadi Toor Tone" at bounding box center [459, 287] width 301 height 13
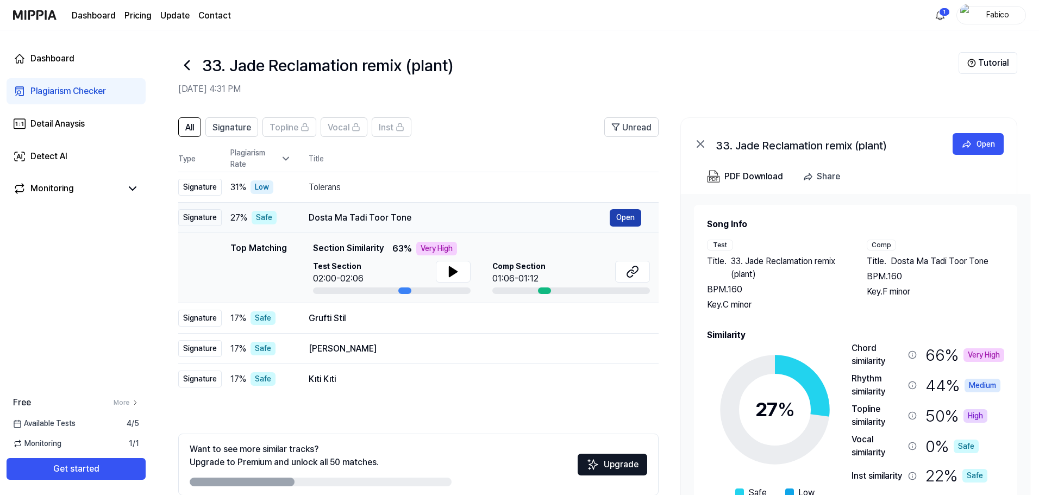
click at [620, 218] on button "Open" at bounding box center [626, 217] width 32 height 17
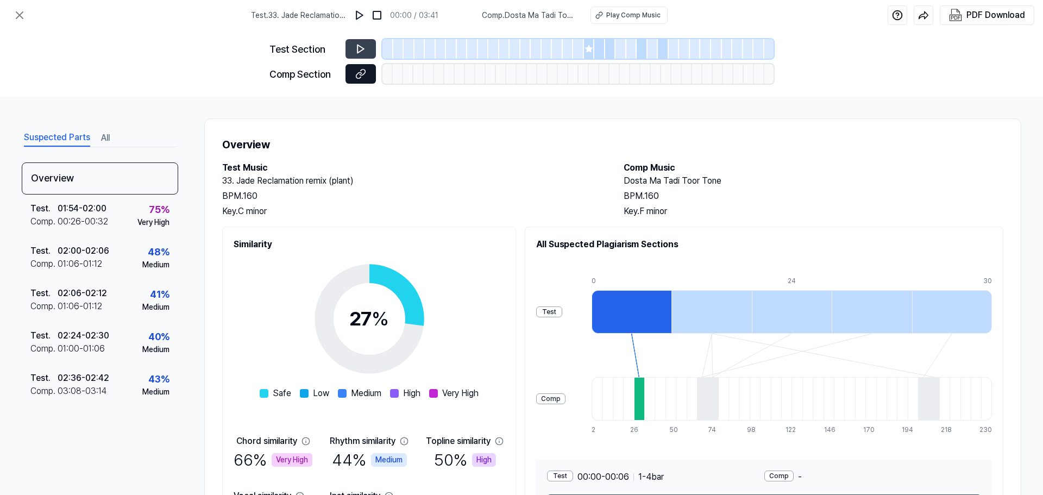
click at [356, 76] on icon at bounding box center [358, 75] width 5 height 6
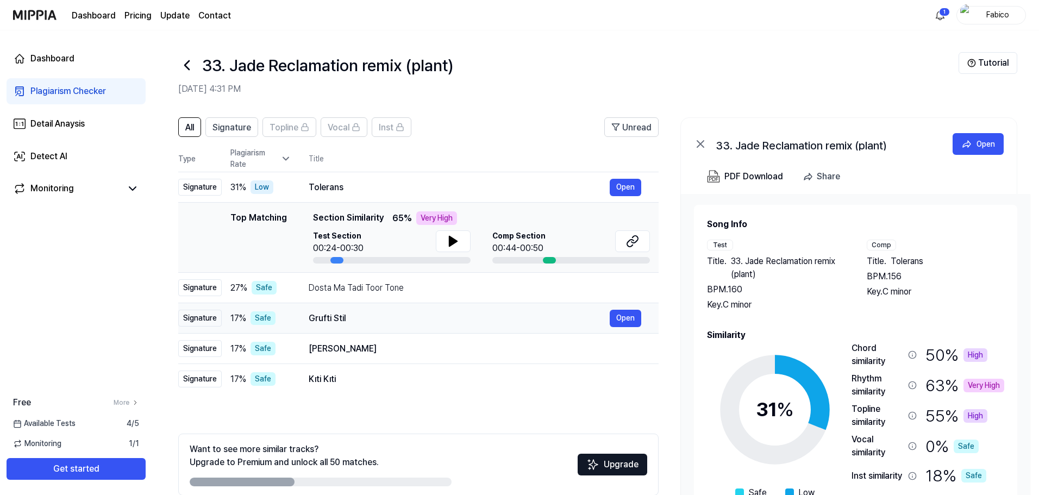
click at [430, 323] on div "Grufti Stil" at bounding box center [459, 318] width 301 height 13
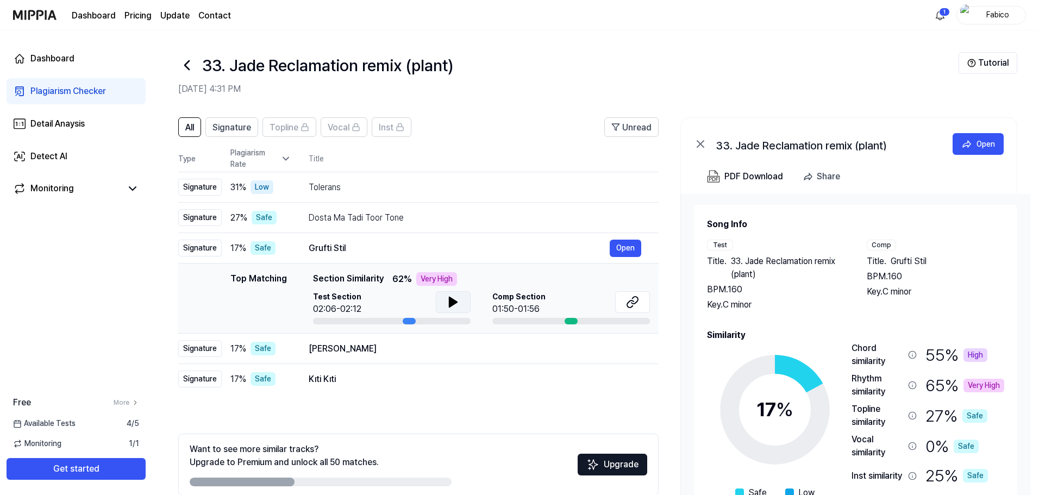
click at [454, 306] on icon at bounding box center [453, 302] width 13 height 13
click at [457, 300] on icon at bounding box center [453, 302] width 13 height 13
click at [626, 243] on button "Open" at bounding box center [626, 248] width 32 height 17
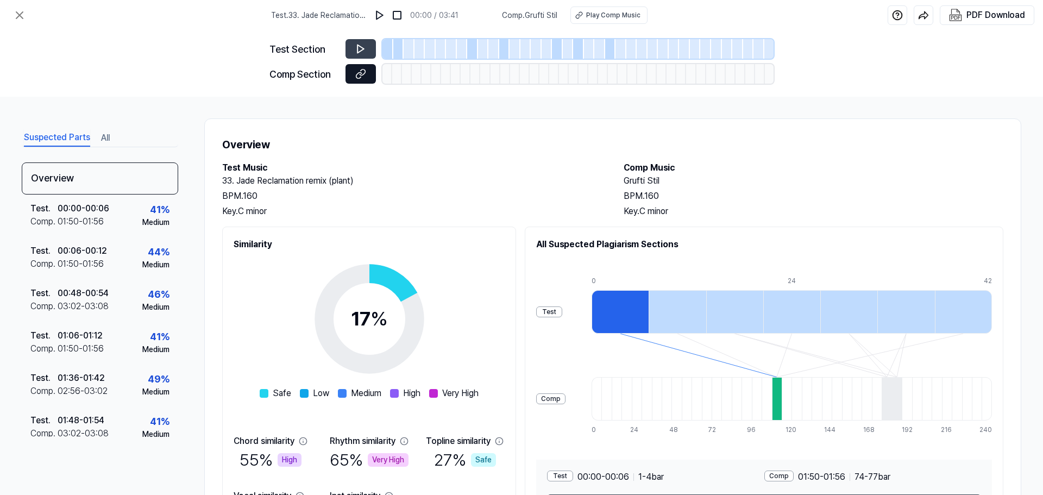
click at [359, 78] on icon at bounding box center [360, 73] width 11 height 11
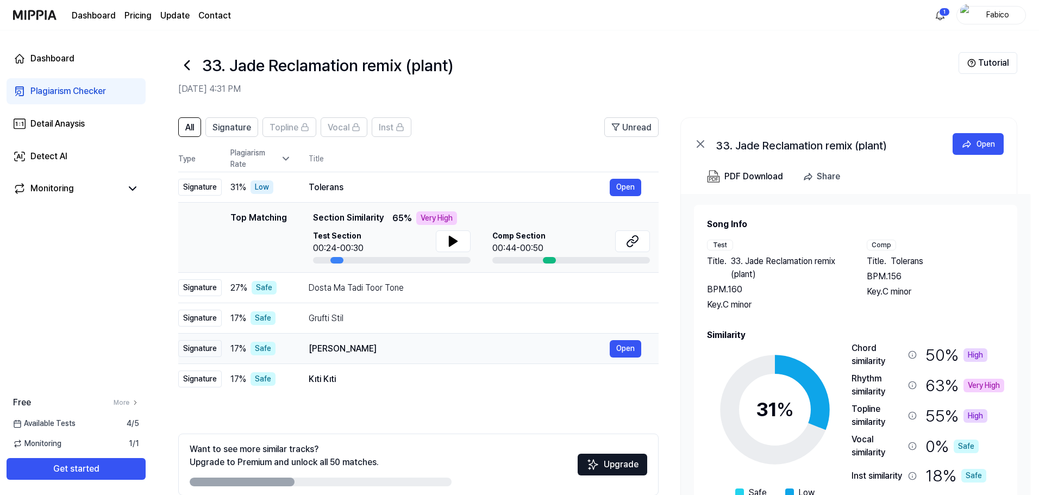
click at [489, 342] on div "[PERSON_NAME]" at bounding box center [459, 348] width 301 height 13
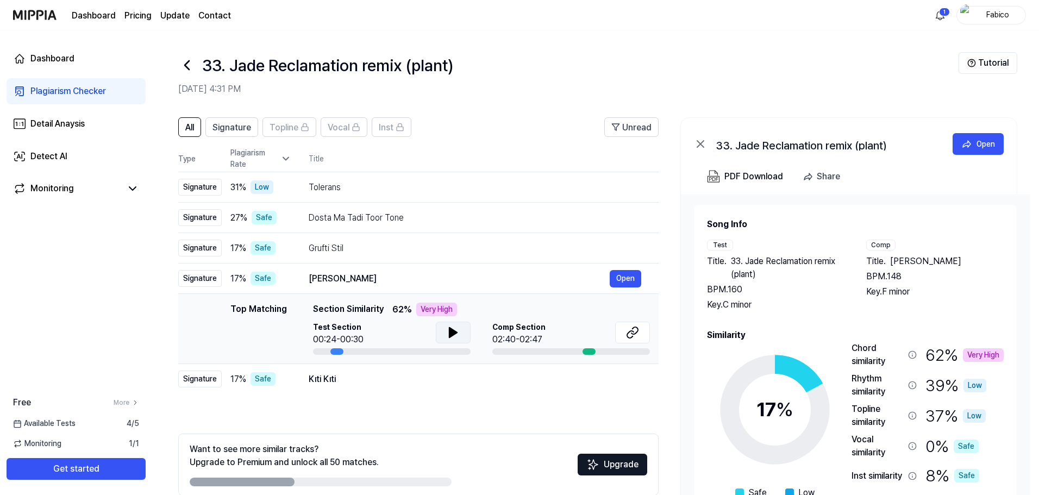
click at [449, 338] on icon at bounding box center [453, 332] width 13 height 13
click at [633, 331] on icon at bounding box center [630, 334] width 7 height 7
click at [456, 329] on icon at bounding box center [453, 332] width 13 height 13
click at [456, 330] on icon at bounding box center [453, 332] width 13 height 13
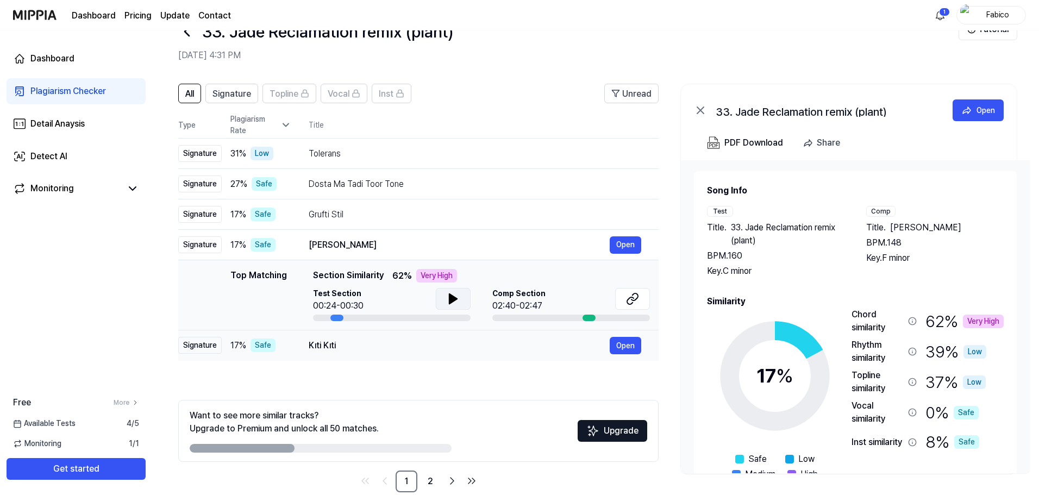
scroll to position [53, 0]
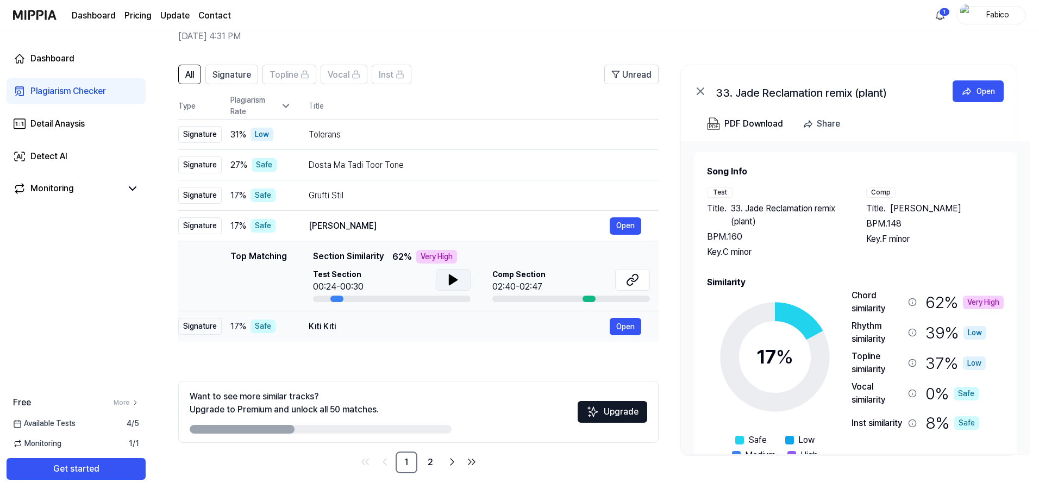
click at [415, 337] on td "Kıti Kıti Open" at bounding box center [474, 326] width 367 height 30
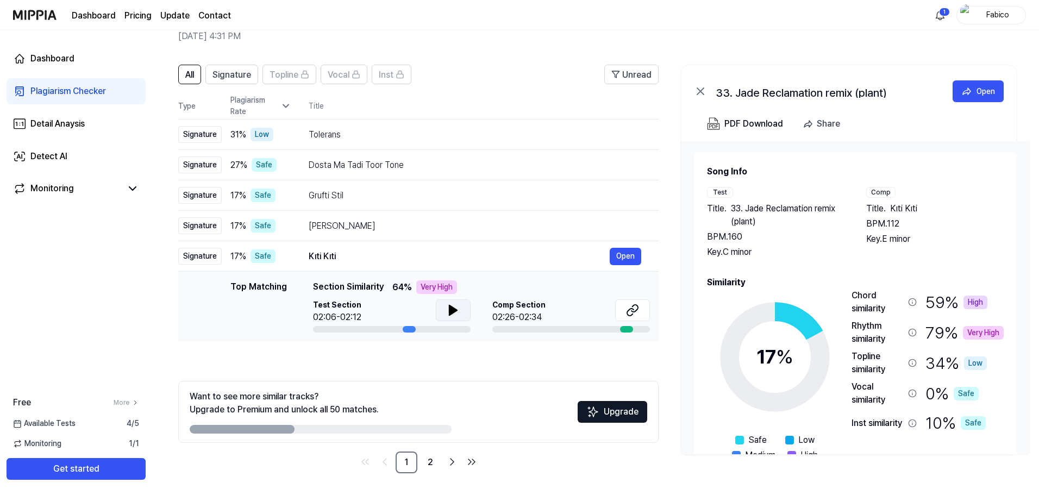
click at [445, 311] on button at bounding box center [453, 310] width 35 height 22
click at [633, 307] on icon at bounding box center [632, 310] width 13 height 13
click at [77, 88] on div "Plagiarism Checker" at bounding box center [68, 91] width 76 height 13
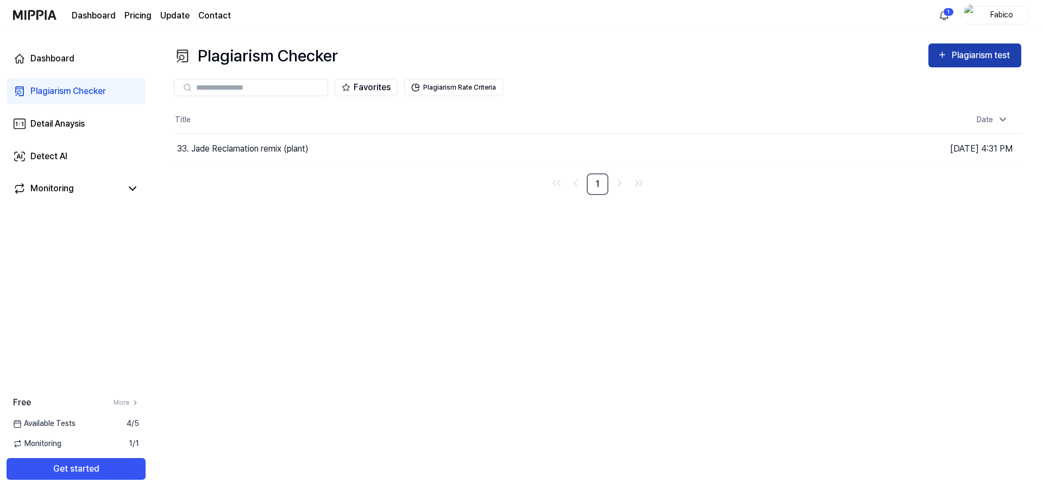
click at [985, 48] on div "Plagiarism test" at bounding box center [982, 55] width 61 height 14
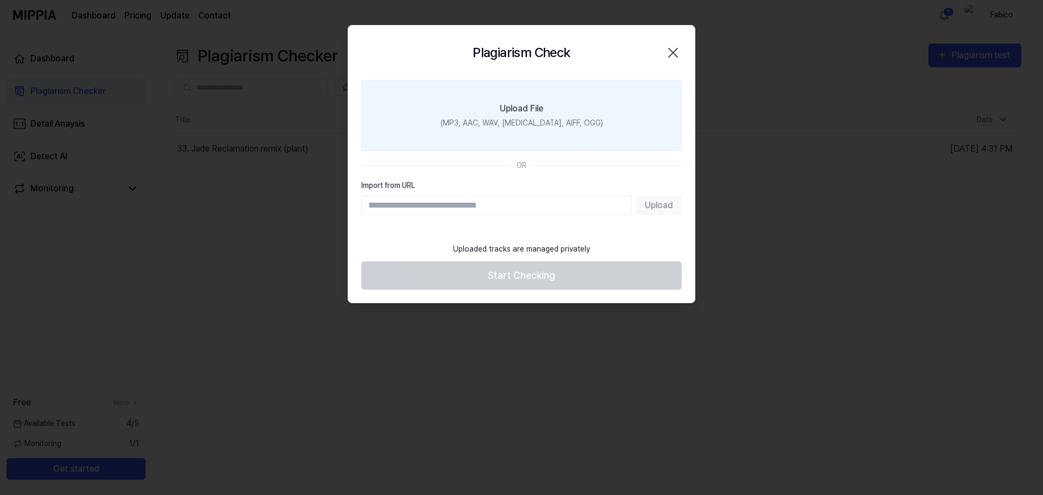
click at [509, 111] on div "Upload File" at bounding box center [521, 108] width 43 height 13
click at [0, 0] on input "Upload File (MP3, AAC, WAV, [MEDICAL_DATA], AIFF, OGG)" at bounding box center [0, 0] width 0 height 0
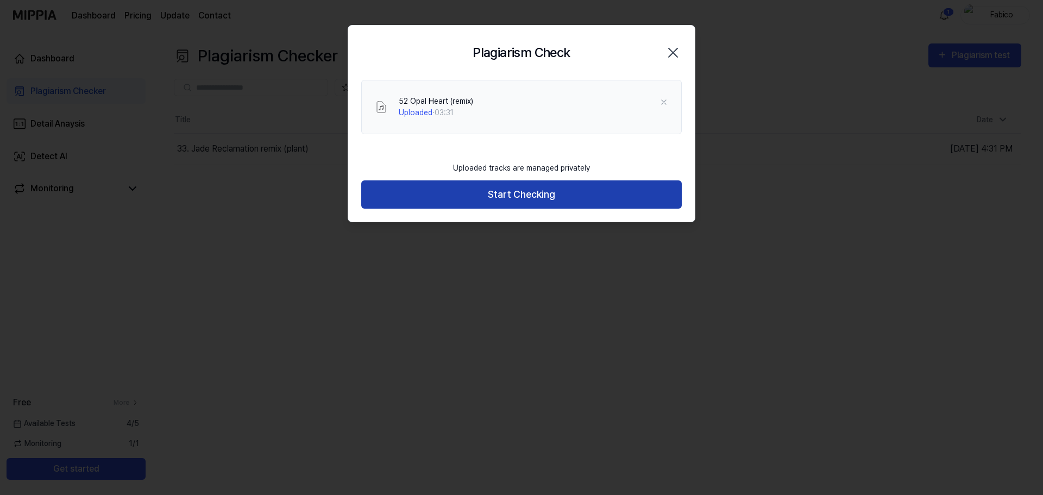
click at [529, 189] on button "Start Checking" at bounding box center [521, 194] width 321 height 29
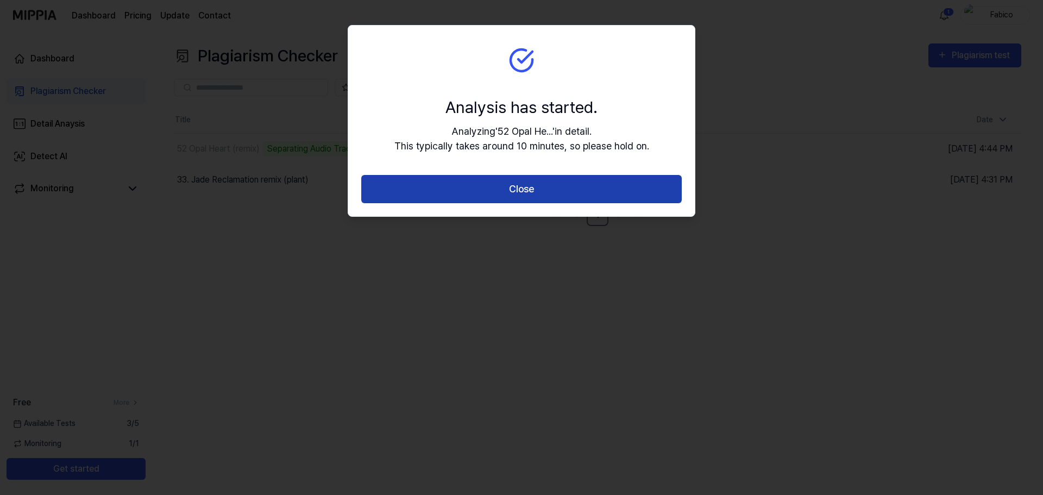
click at [506, 187] on button "Close" at bounding box center [521, 189] width 321 height 29
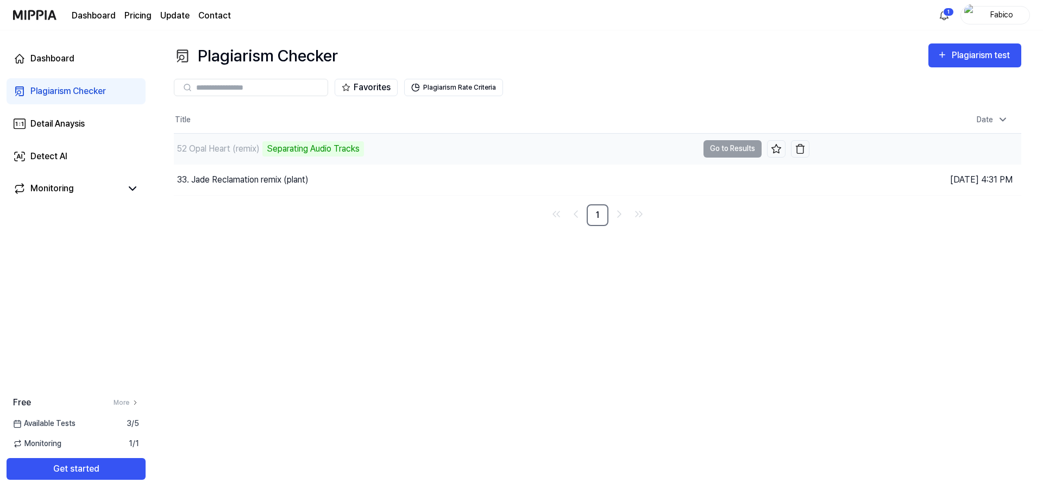
click at [730, 145] on td "52 Opal Heart (remix) Separating Audio Tracks Go to Results" at bounding box center [492, 149] width 636 height 30
click at [95, 90] on div "Plagiarism Checker" at bounding box center [68, 91] width 76 height 13
click at [359, 148] on div "Analyze Song Structure" at bounding box center [311, 148] width 99 height 15
click at [99, 130] on link "Detail Anaysis" at bounding box center [76, 124] width 139 height 26
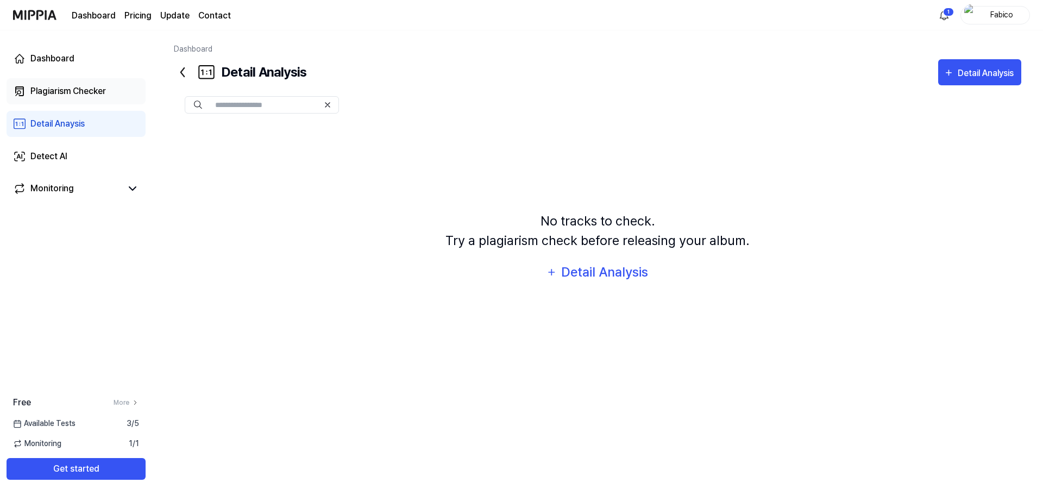
click at [71, 97] on div "Plagiarism Checker" at bounding box center [68, 91] width 76 height 13
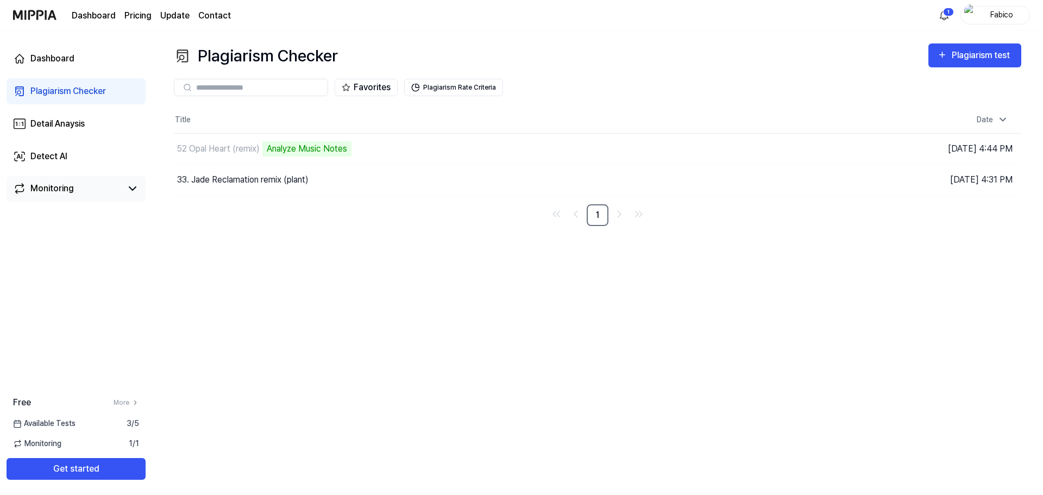
click at [68, 189] on div "Monitoring" at bounding box center [51, 188] width 43 height 13
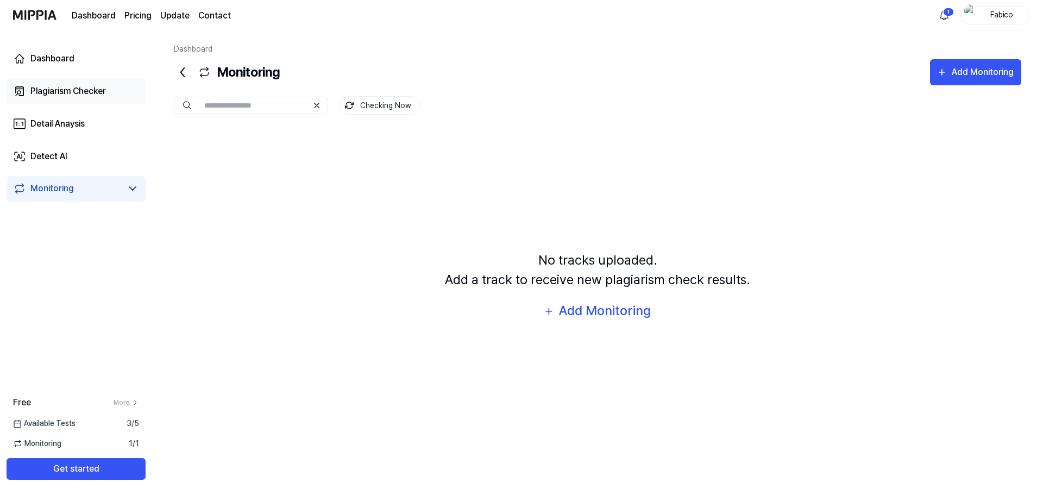
click at [76, 93] on div "Plagiarism Checker" at bounding box center [68, 91] width 76 height 13
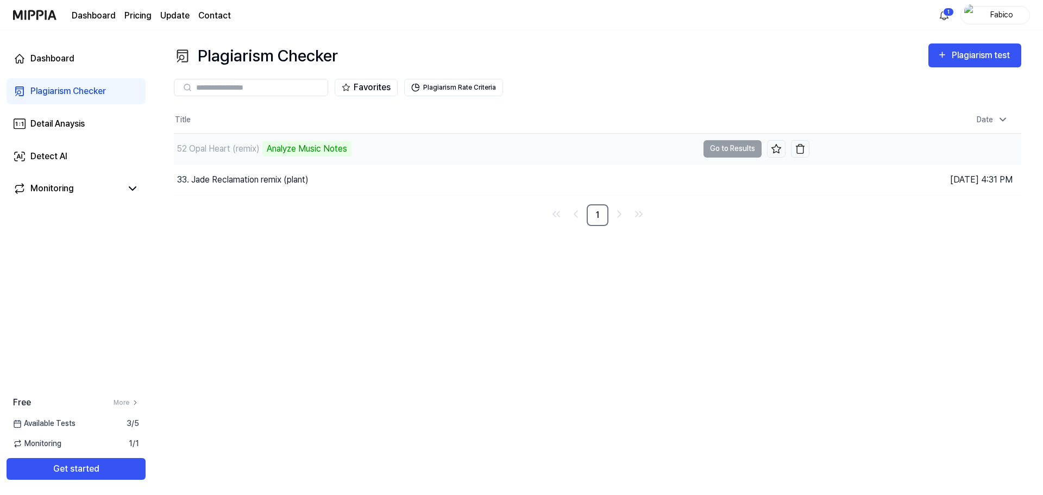
click at [723, 148] on td "52 Opal Heart (remix) Analyze Music Notes Go to Results" at bounding box center [492, 149] width 636 height 30
click at [307, 154] on div "Analyze Music Notes" at bounding box center [306, 148] width 89 height 15
click at [70, 122] on div "Detail Anaysis" at bounding box center [57, 123] width 54 height 13
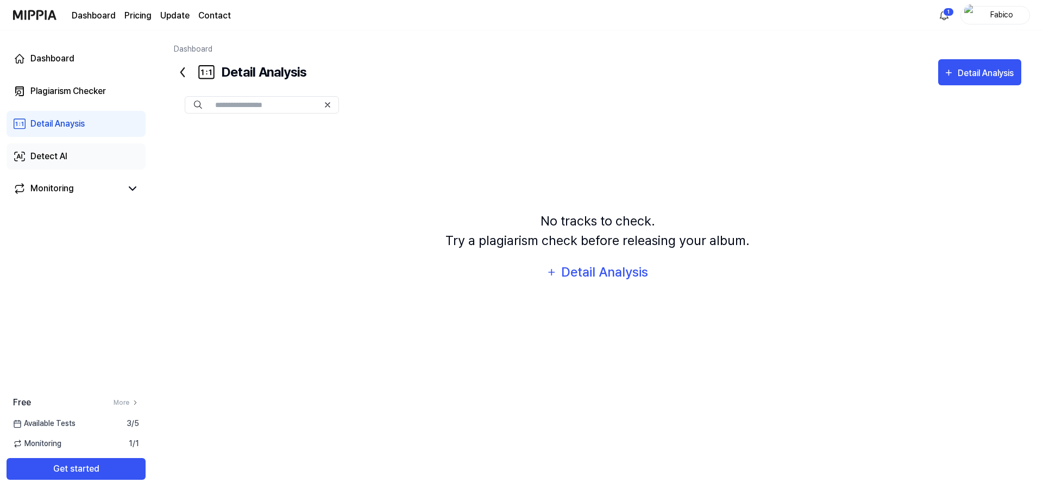
click at [65, 153] on div "Detect AI" at bounding box center [48, 156] width 37 height 13
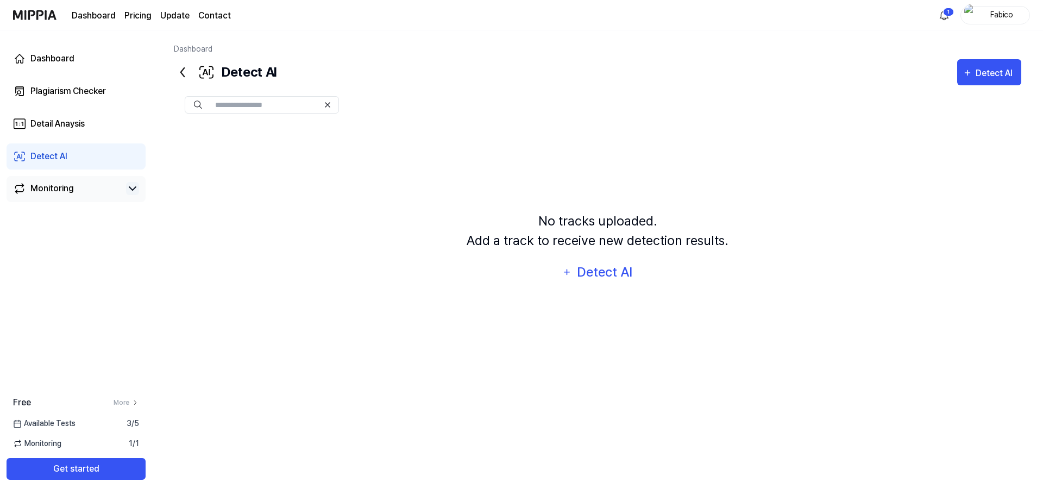
click at [128, 188] on icon at bounding box center [132, 188] width 13 height 13
click at [78, 184] on link "Monitoring" at bounding box center [67, 188] width 109 height 13
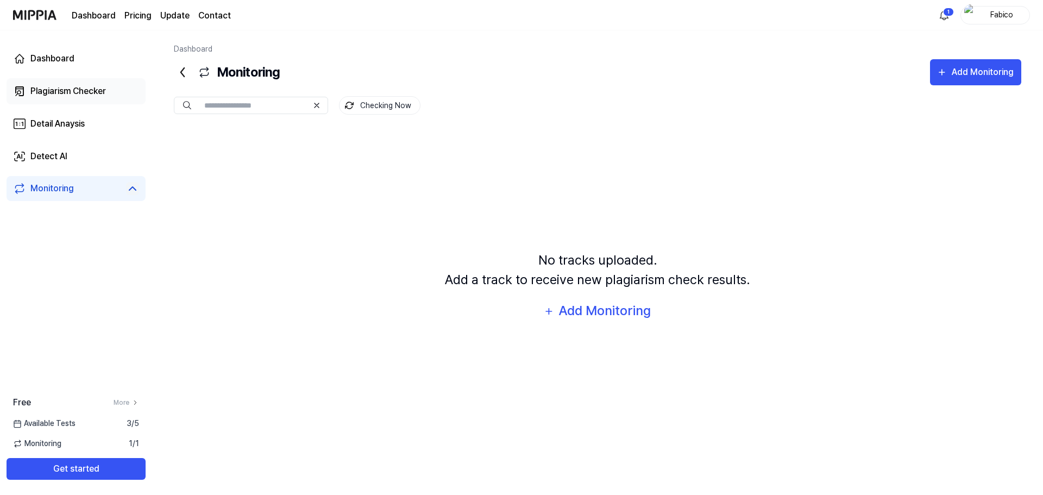
click at [63, 86] on div "Plagiarism Checker" at bounding box center [68, 91] width 76 height 13
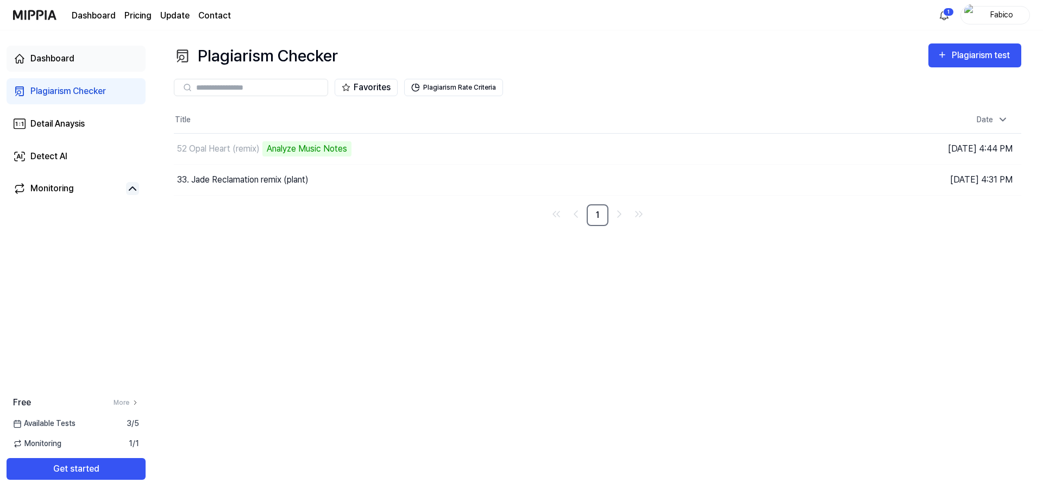
click at [76, 62] on link "Dashboard" at bounding box center [76, 59] width 139 height 26
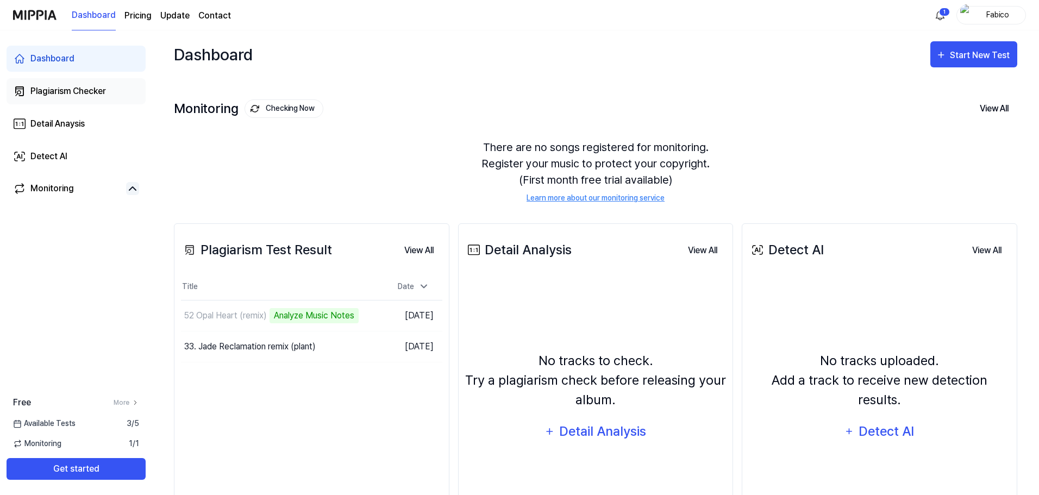
click at [86, 96] on div "Plagiarism Checker" at bounding box center [68, 91] width 76 height 13
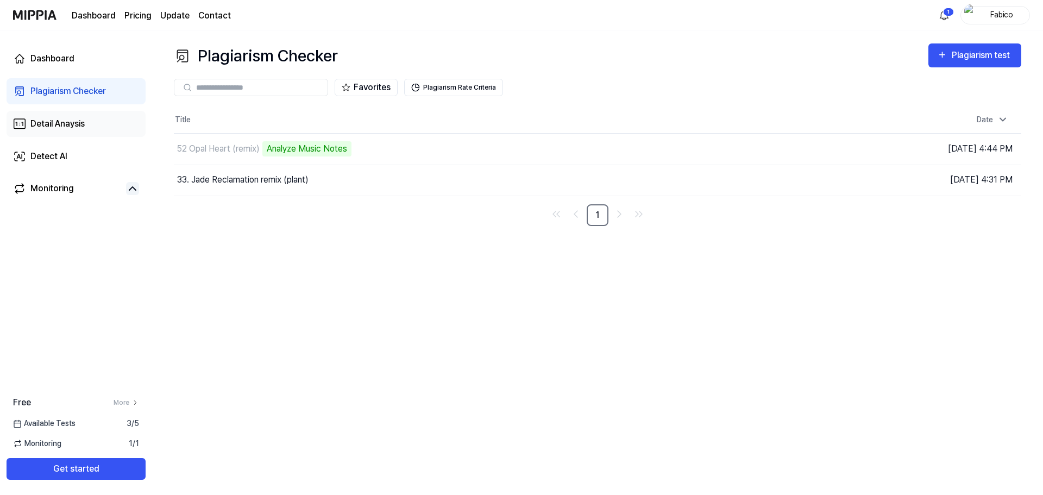
click at [67, 133] on link "Detail Anaysis" at bounding box center [76, 124] width 139 height 26
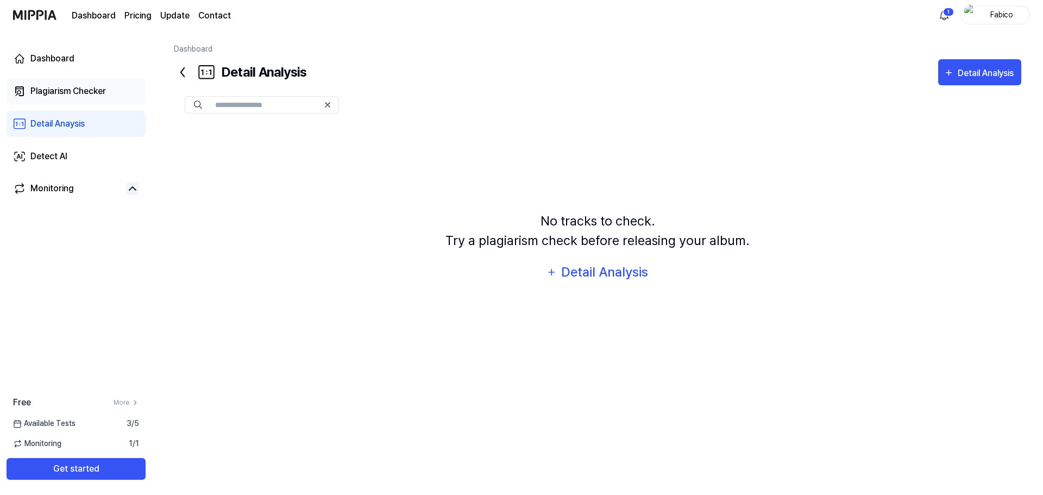
click at [85, 92] on div "Plagiarism Checker" at bounding box center [68, 91] width 76 height 13
